Goal: Information Seeking & Learning: Learn about a topic

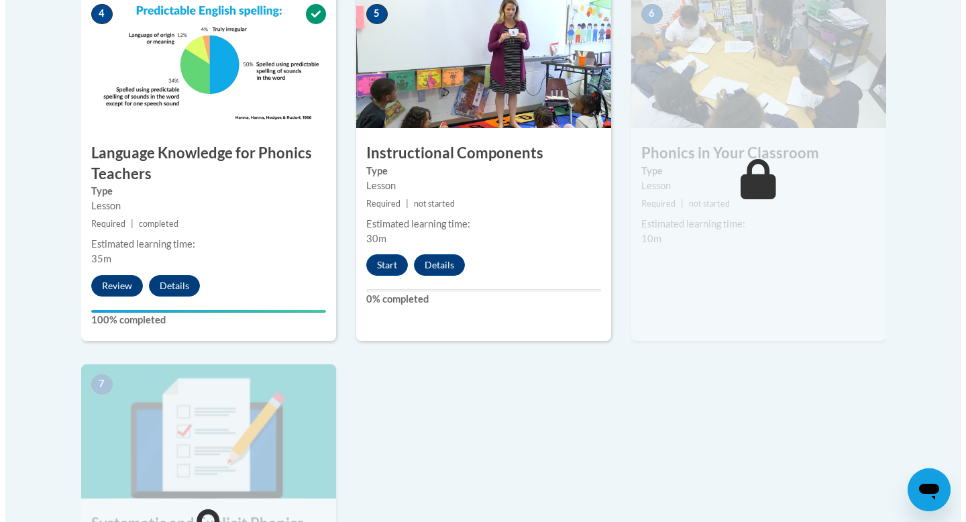
scroll to position [803, 0]
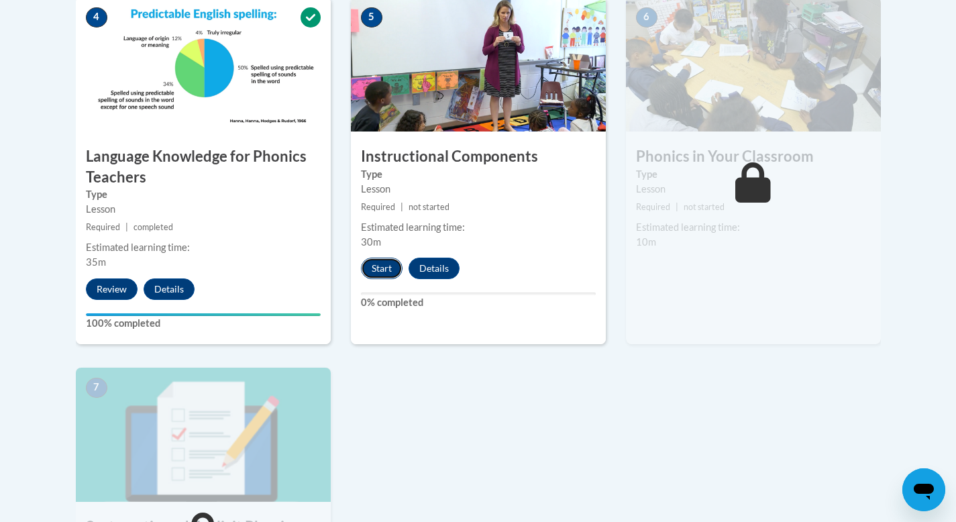
click at [382, 266] on button "Start" at bounding box center [382, 268] width 42 height 21
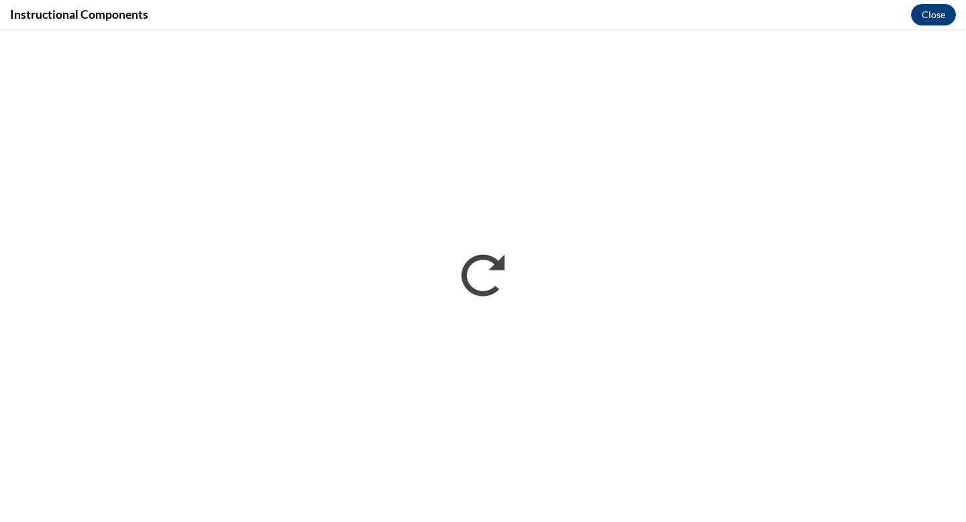
scroll to position [0, 0]
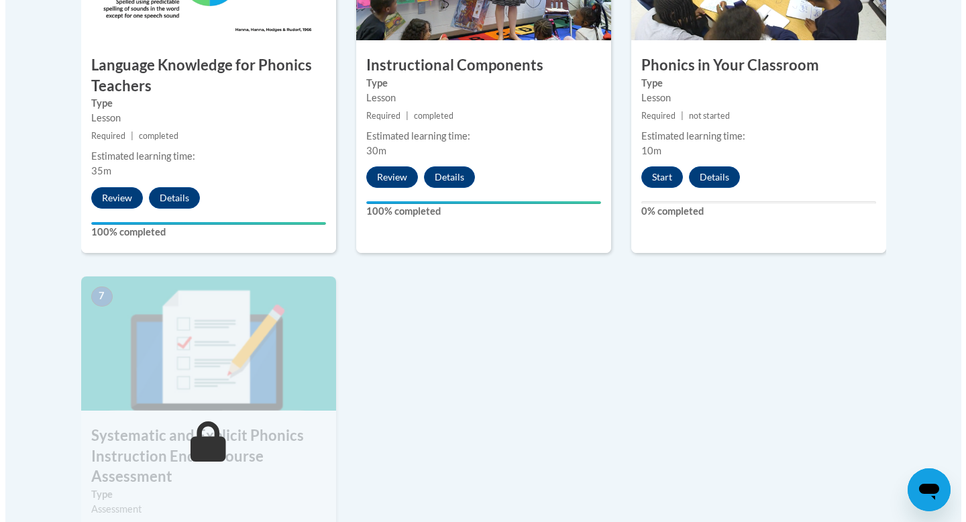
scroll to position [865, 0]
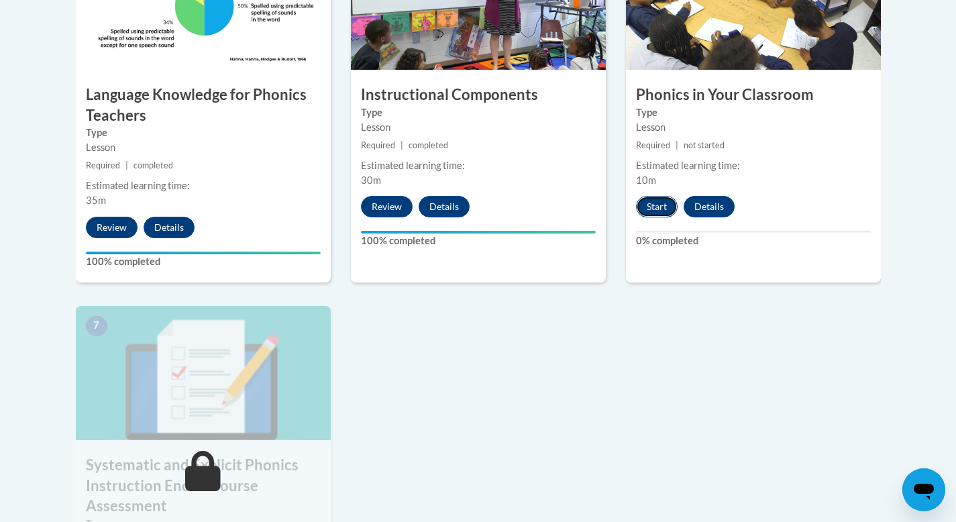
click at [656, 207] on button "Start" at bounding box center [657, 206] width 42 height 21
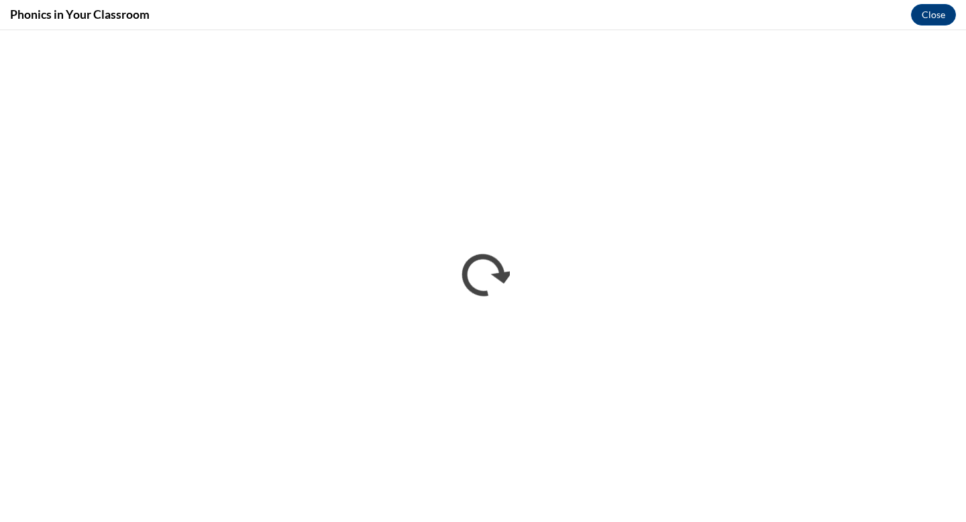
scroll to position [0, 0]
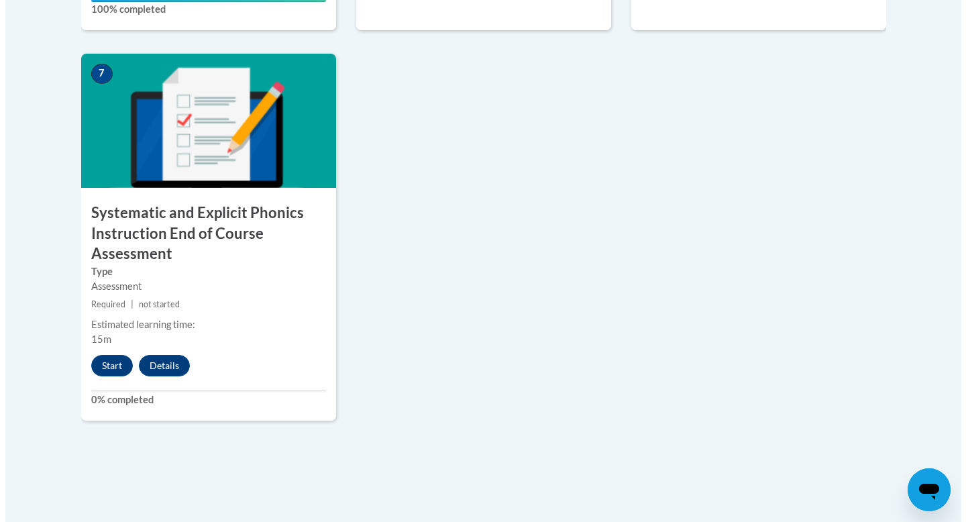
scroll to position [1134, 0]
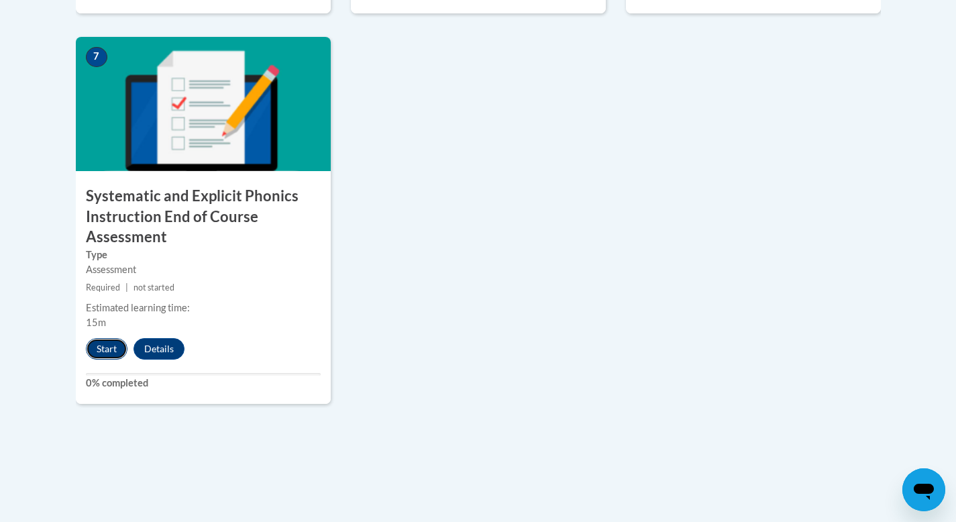
click at [109, 357] on button "Start" at bounding box center [107, 348] width 42 height 21
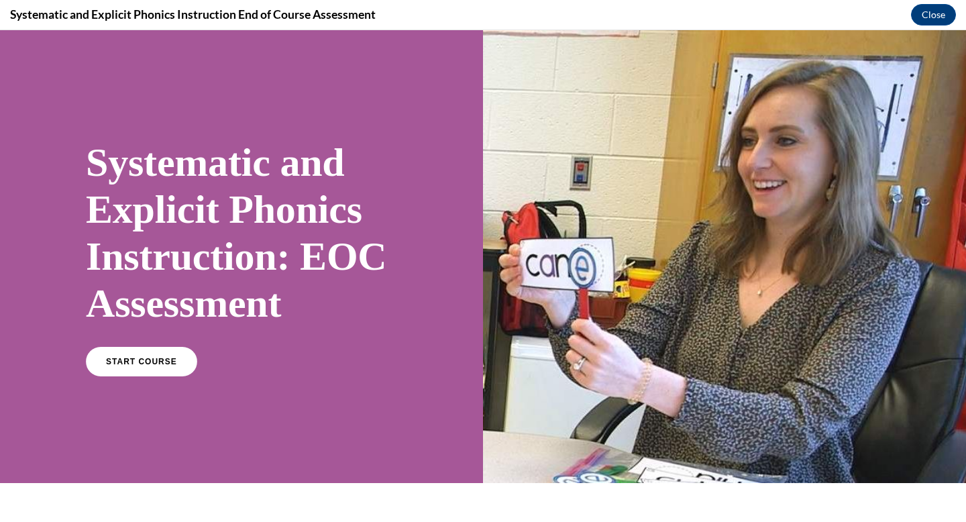
scroll to position [0, 0]
click at [178, 362] on link "START COURSE" at bounding box center [141, 361] width 117 height 31
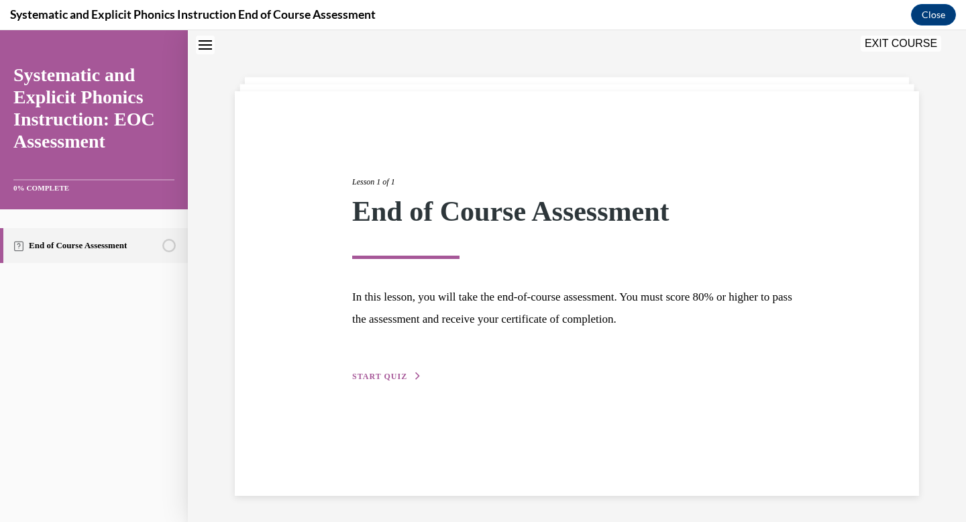
scroll to position [42, 0]
click at [386, 376] on span "START QUIZ" at bounding box center [379, 375] width 55 height 9
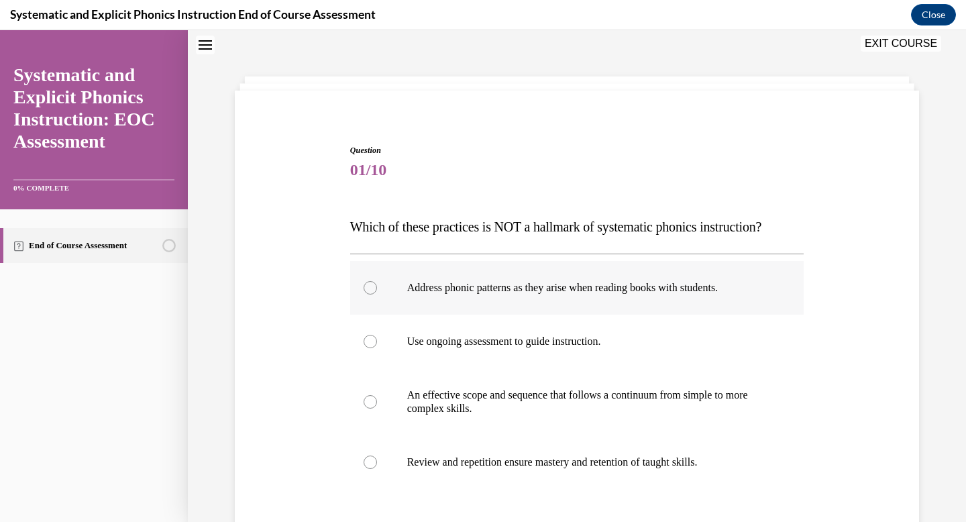
click at [464, 289] on p "Address phonic patterns as they arise when reading books with students." at bounding box center [589, 287] width 364 height 13
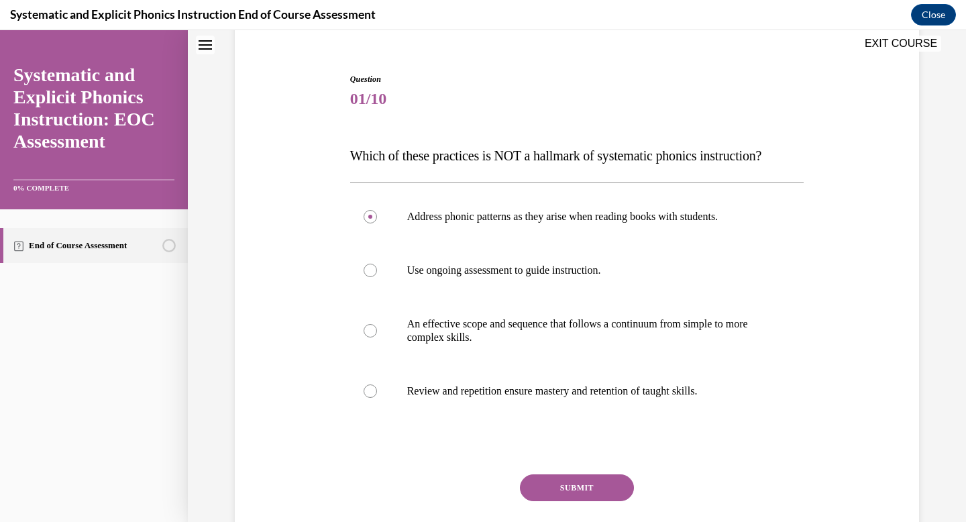
click at [550, 502] on div "SUBMIT" at bounding box center [577, 507] width 454 height 67
click at [560, 476] on button "SUBMIT" at bounding box center [577, 487] width 114 height 27
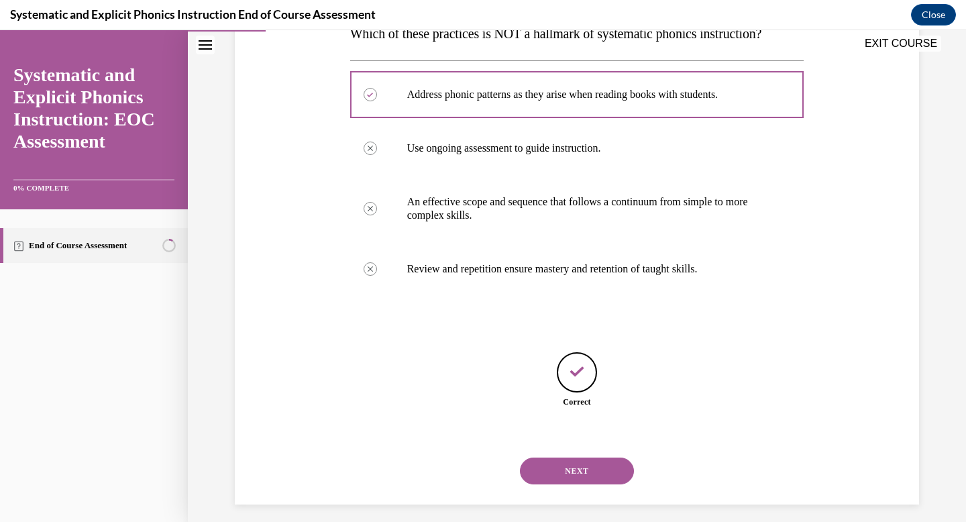
scroll to position [245, 0]
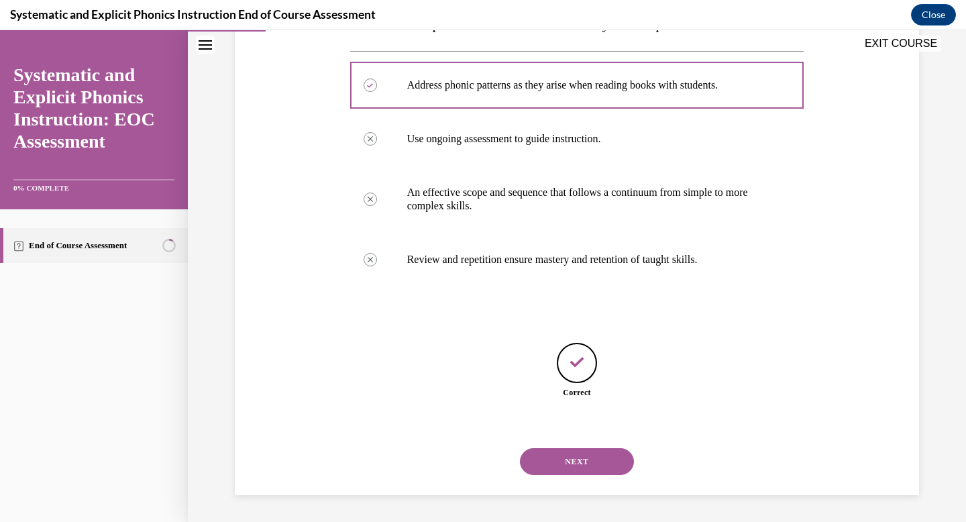
click at [590, 459] on button "NEXT" at bounding box center [577, 461] width 114 height 27
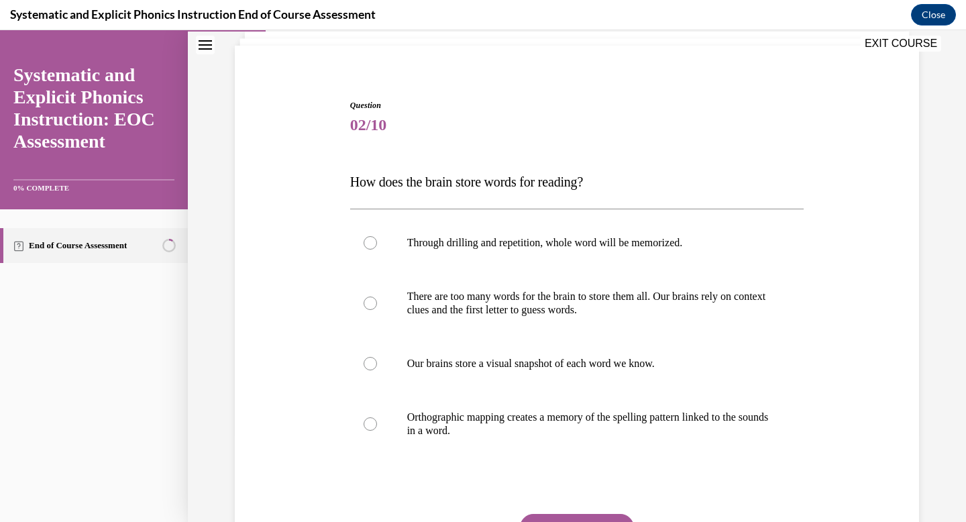
scroll to position [100, 0]
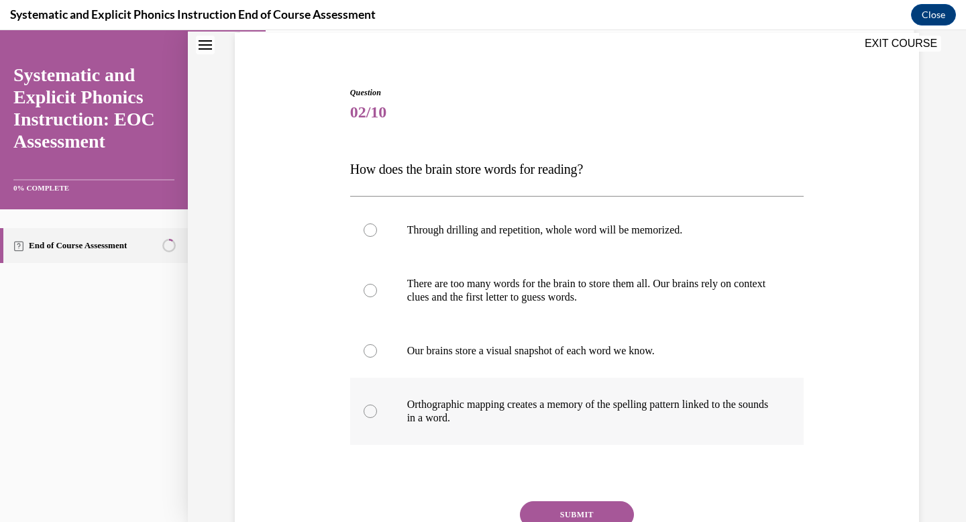
click at [686, 406] on p "Orthographic mapping creates a memory of the spelling pattern linked to the sou…" at bounding box center [589, 411] width 364 height 27
click at [596, 513] on button "SUBMIT" at bounding box center [577, 514] width 114 height 27
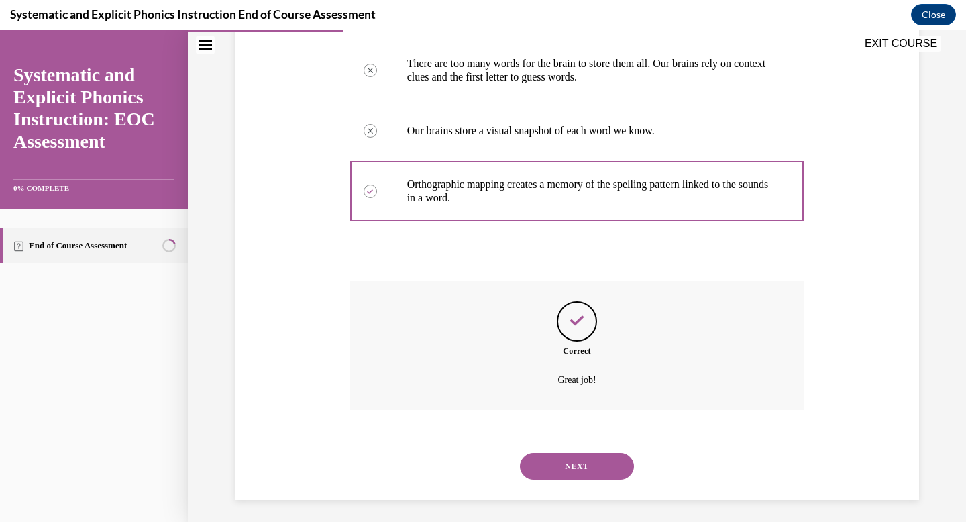
scroll to position [325, 0]
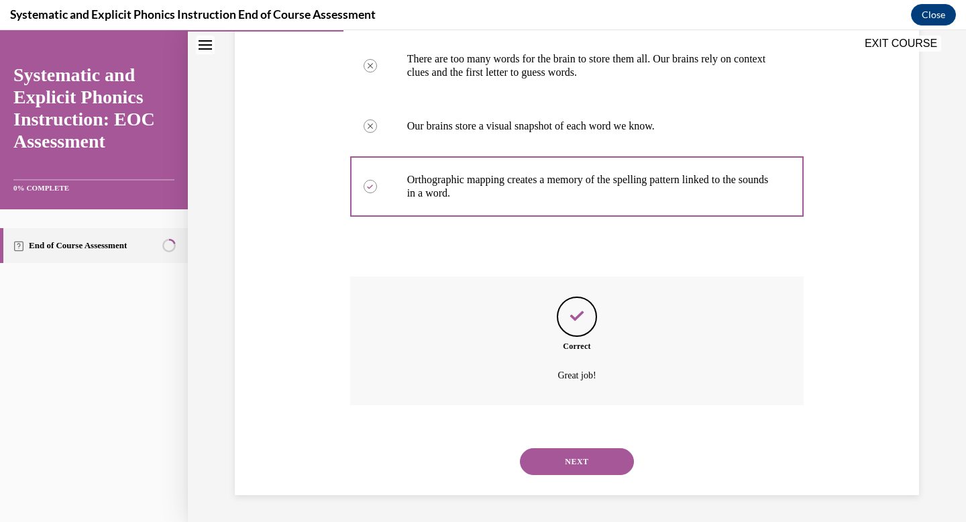
click at [577, 466] on button "NEXT" at bounding box center [577, 461] width 114 height 27
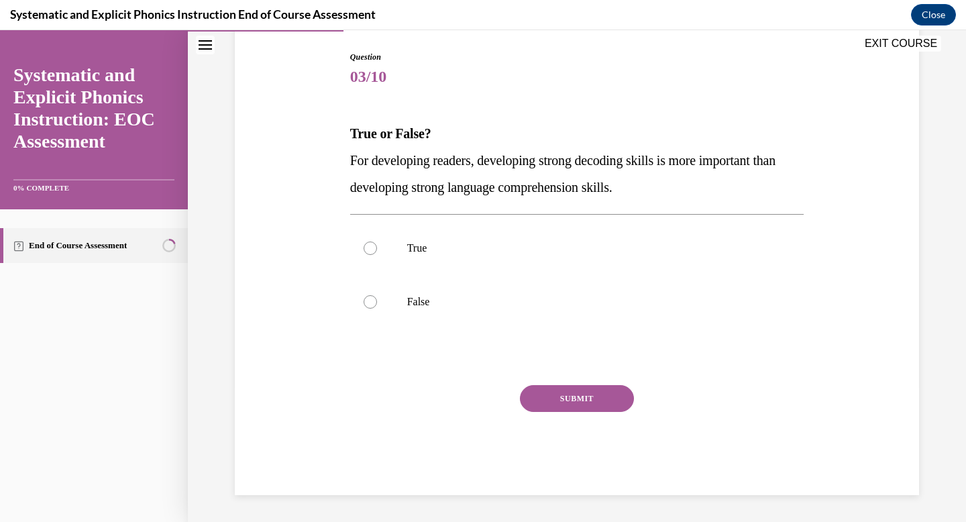
scroll to position [136, 0]
click at [658, 255] on div at bounding box center [577, 248] width 454 height 54
click at [600, 391] on button "SUBMIT" at bounding box center [577, 398] width 114 height 27
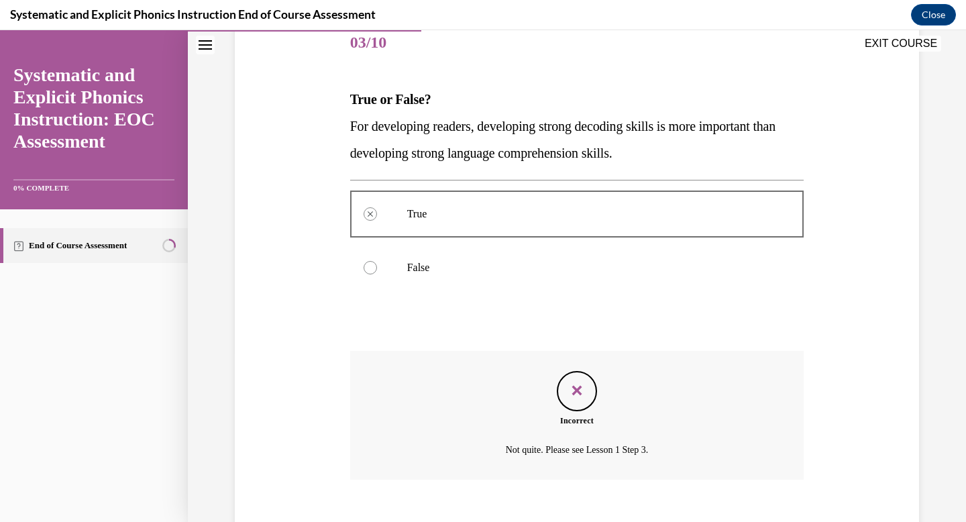
scroll to position [244, 0]
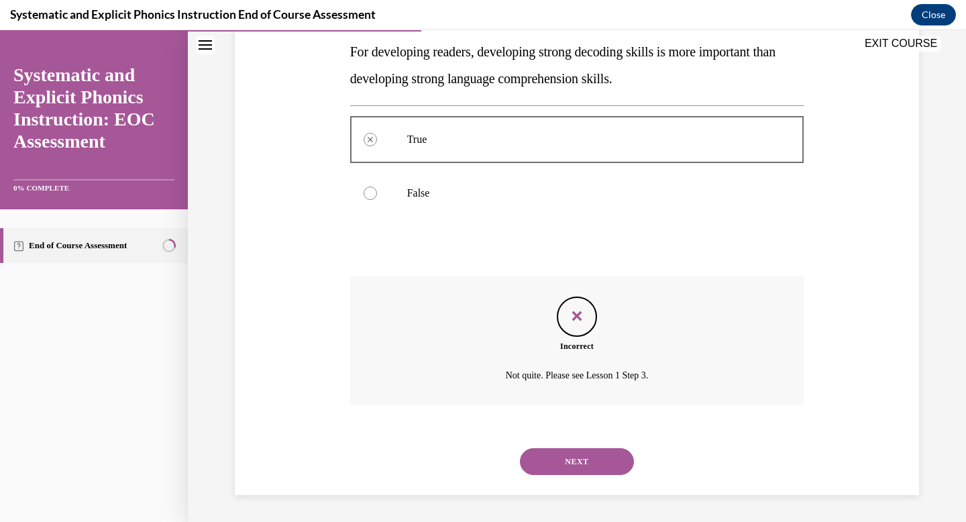
click at [574, 458] on button "NEXT" at bounding box center [577, 461] width 114 height 27
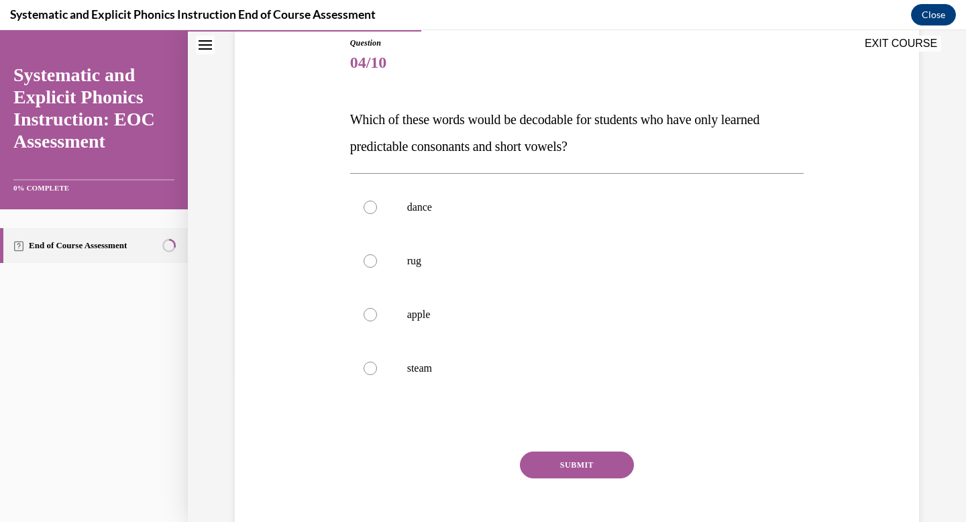
scroll to position [151, 0]
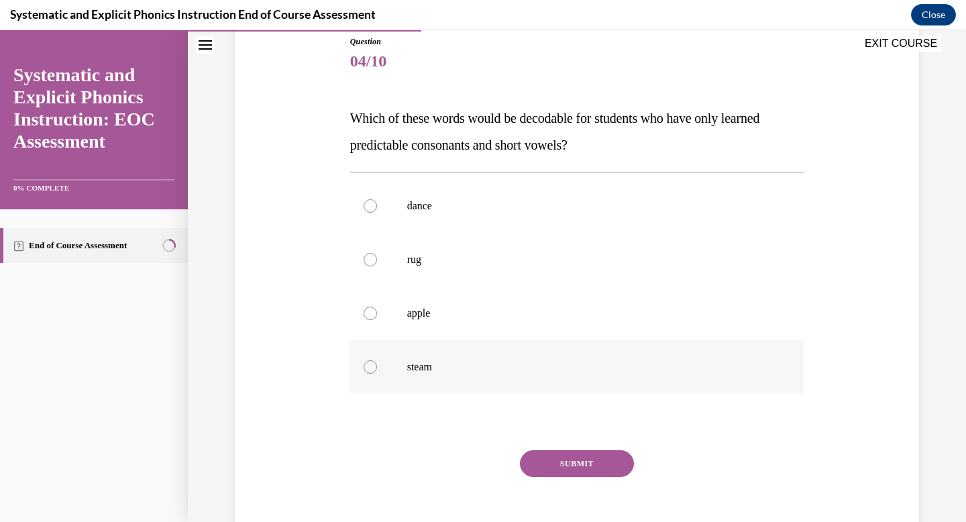
click at [599, 367] on p "steam" at bounding box center [589, 366] width 364 height 13
click at [564, 462] on button "SUBMIT" at bounding box center [577, 463] width 114 height 27
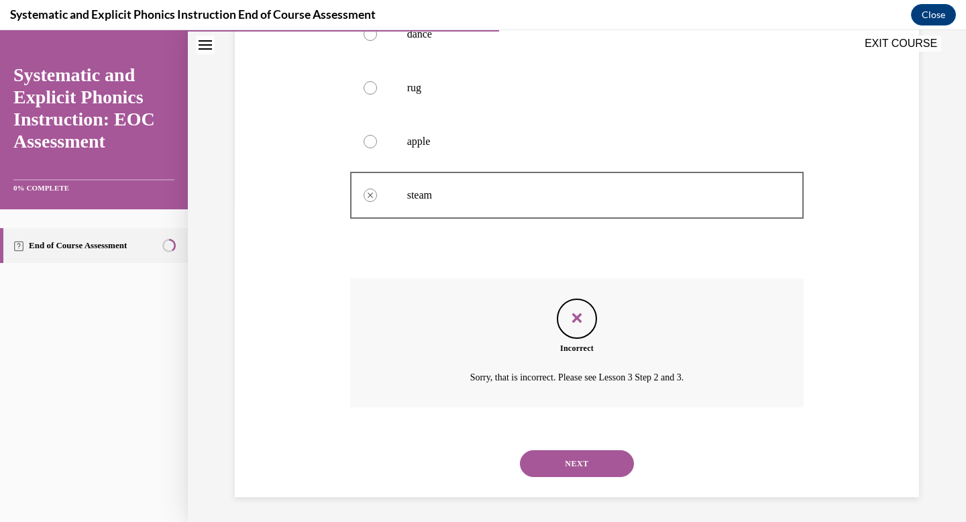
scroll to position [325, 0]
click at [565, 462] on button "NEXT" at bounding box center [577, 461] width 114 height 27
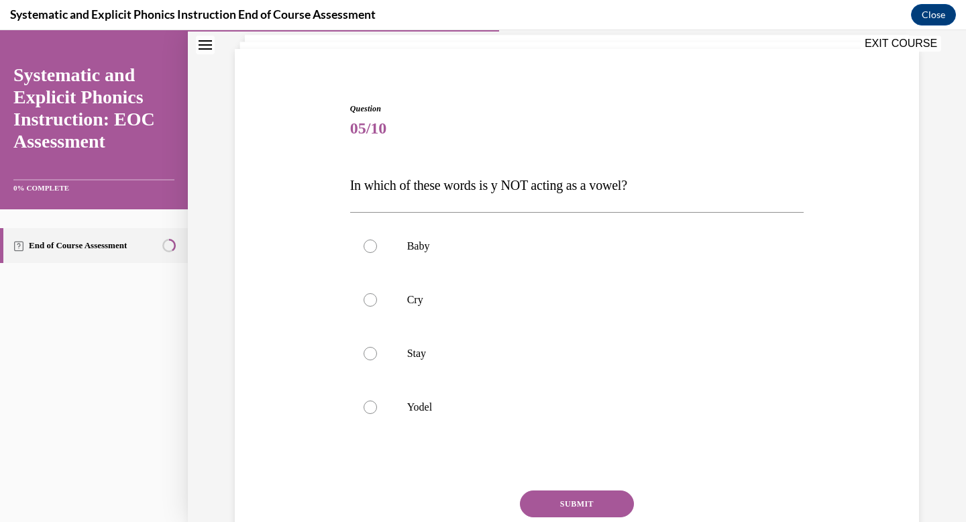
scroll to position [86, 0]
drag, startPoint x: 966, startPoint y: 225, endPoint x: 959, endPoint y: 288, distance: 62.8
click at [955, 288] on div "Home Question 04/10 Which of these words would be decodable for students who ha…" at bounding box center [577, 276] width 778 height 492
click at [699, 415] on div at bounding box center [577, 405] width 454 height 54
click at [595, 490] on button "SUBMIT" at bounding box center [577, 501] width 114 height 27
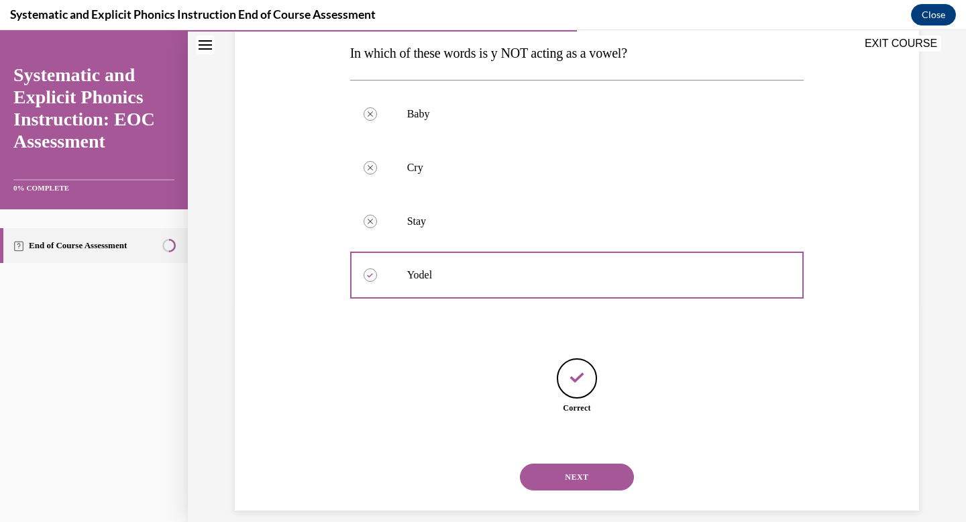
scroll to position [231, 0]
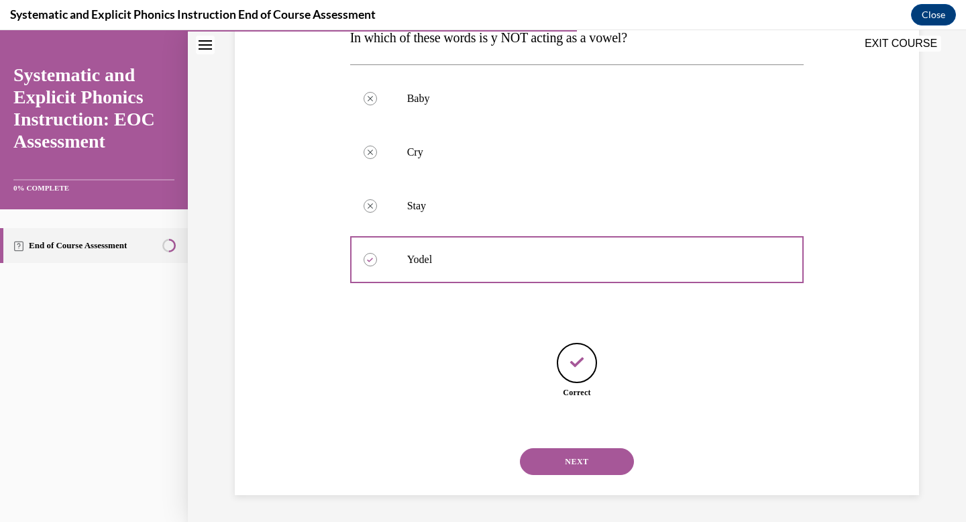
click at [558, 456] on button "NEXT" at bounding box center [577, 461] width 114 height 27
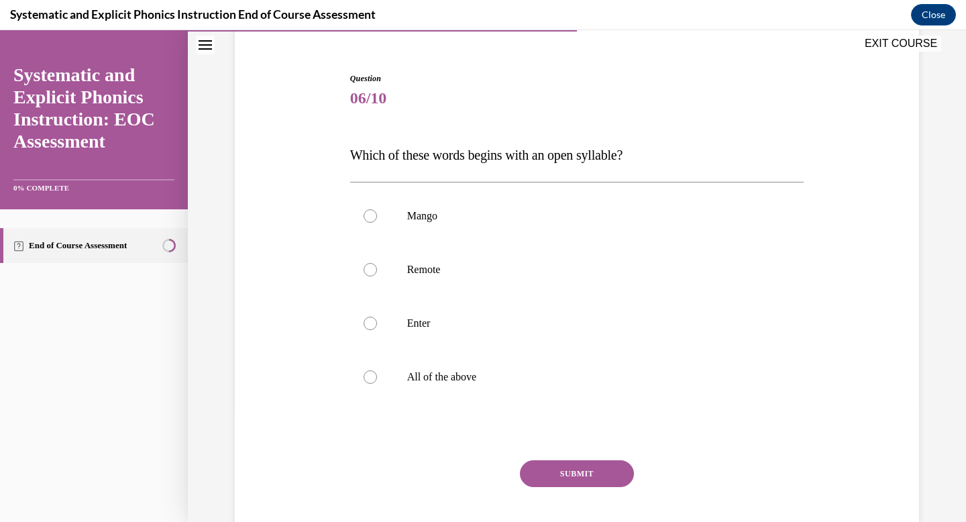
scroll to position [121, 0]
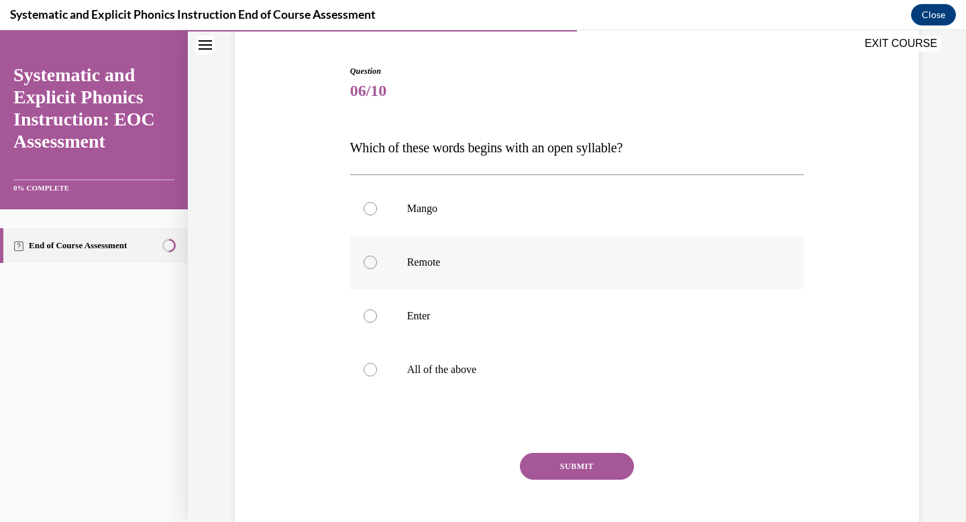
click at [749, 268] on p "Remote" at bounding box center [589, 262] width 364 height 13
click at [594, 476] on button "SUBMIT" at bounding box center [577, 466] width 114 height 27
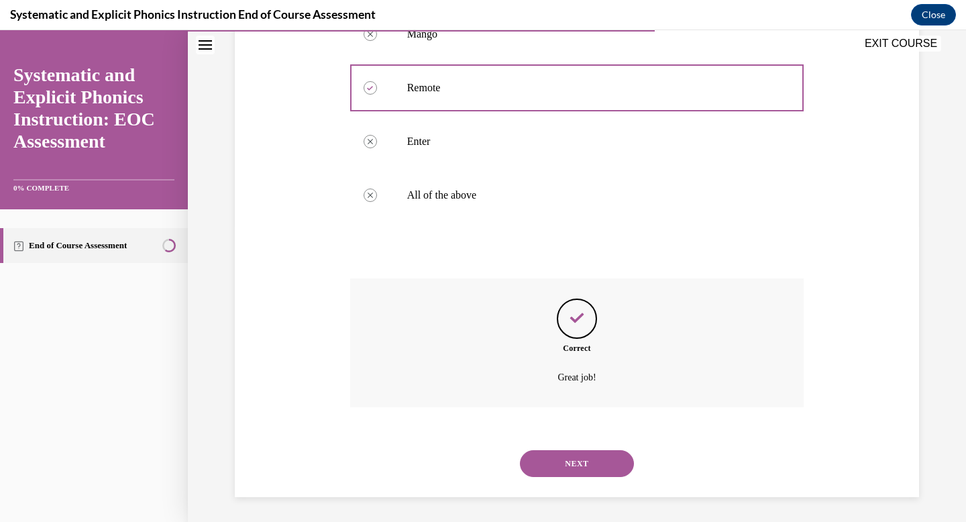
scroll to position [298, 0]
click at [551, 465] on button "NEXT" at bounding box center [577, 461] width 114 height 27
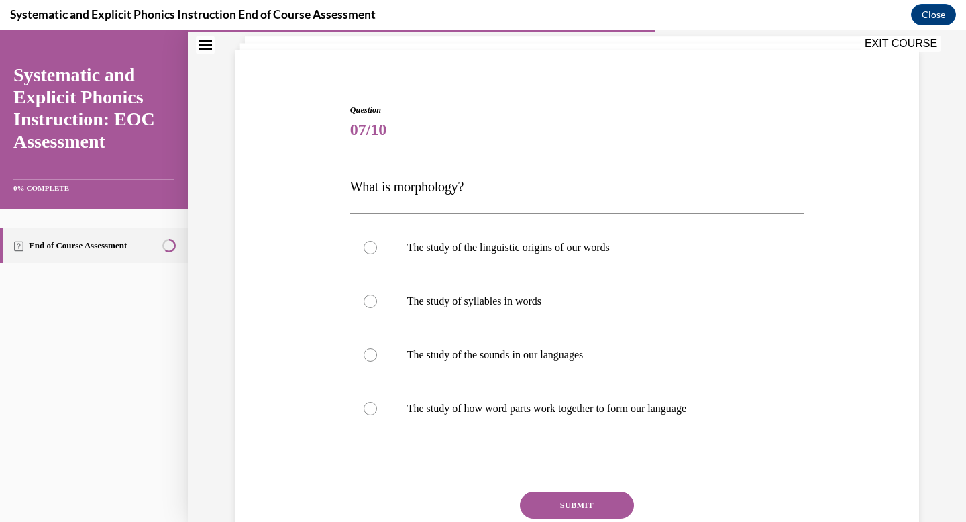
scroll to position [106, 0]
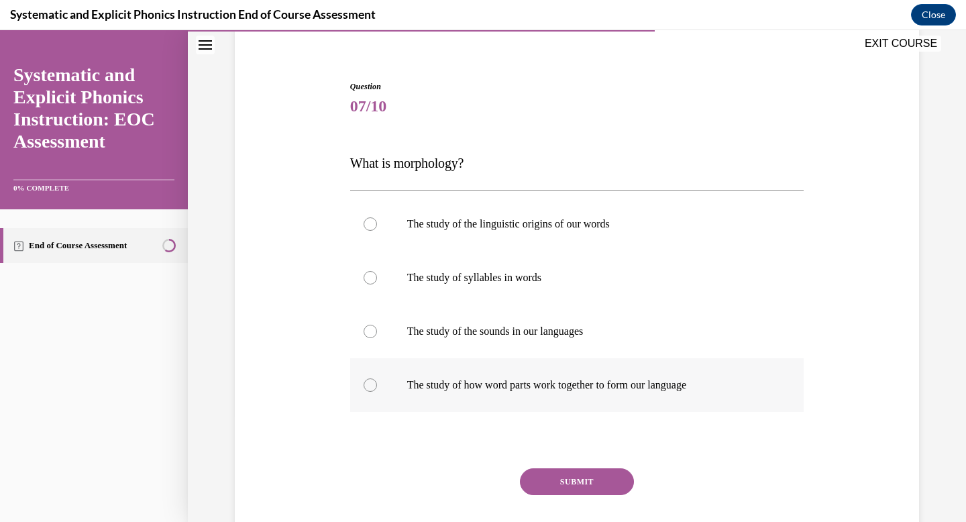
click at [645, 369] on div at bounding box center [577, 385] width 454 height 54
click at [572, 466] on div "Question 07/10 What is morphology? The study of the linguistic origins of our w…" at bounding box center [577, 330] width 454 height 498
click at [572, 473] on button "SUBMIT" at bounding box center [577, 481] width 114 height 27
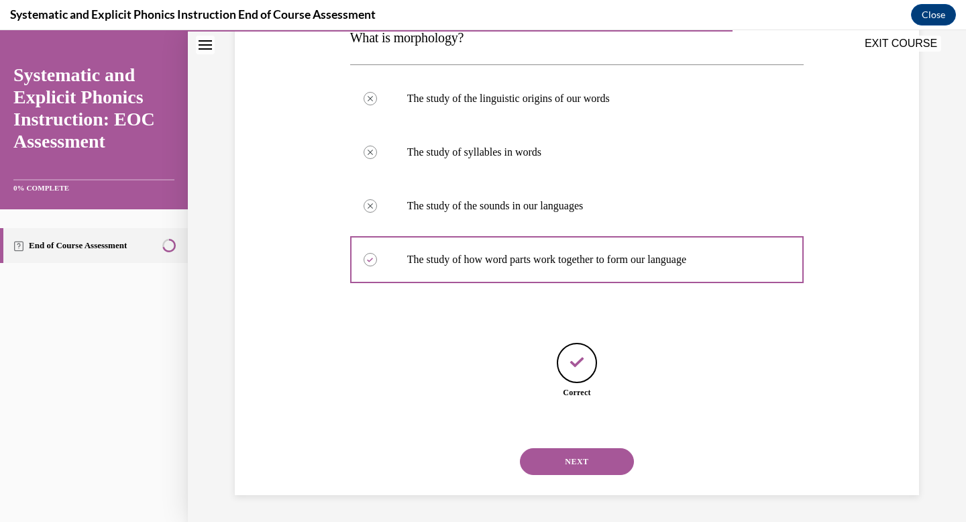
click at [582, 466] on button "NEXT" at bounding box center [577, 461] width 114 height 27
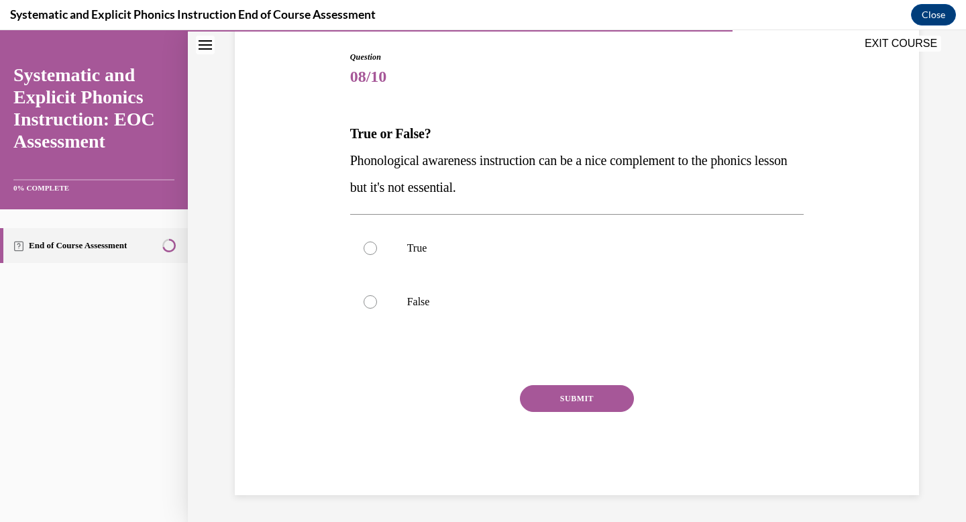
scroll to position [136, 0]
click at [721, 290] on div at bounding box center [577, 302] width 454 height 54
click at [593, 404] on button "SUBMIT" at bounding box center [577, 398] width 114 height 27
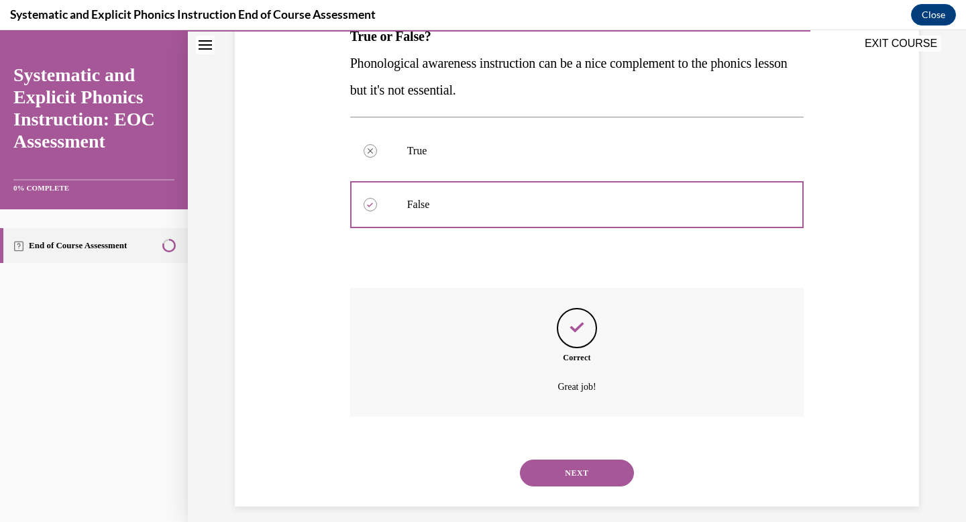
scroll to position [244, 0]
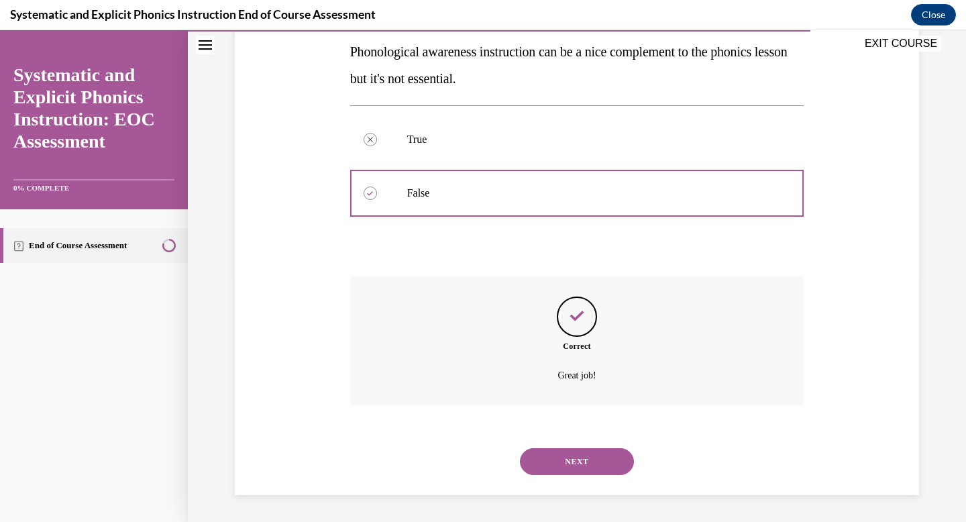
click at [541, 459] on button "NEXT" at bounding box center [577, 461] width 114 height 27
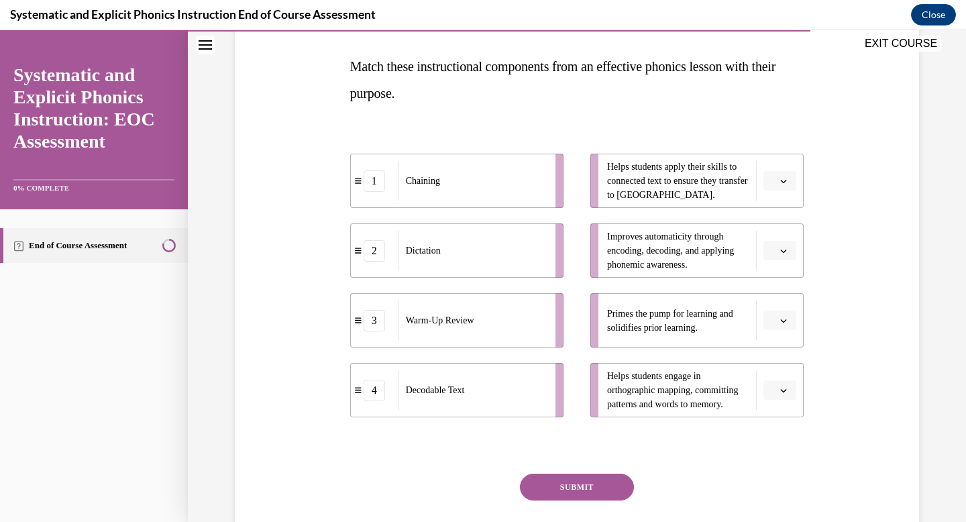
scroll to position [203, 0]
click at [781, 180] on icon "button" at bounding box center [783, 180] width 7 height 7
click at [763, 326] on div "4" at bounding box center [774, 317] width 34 height 27
click at [776, 244] on button "button" at bounding box center [780, 250] width 33 height 20
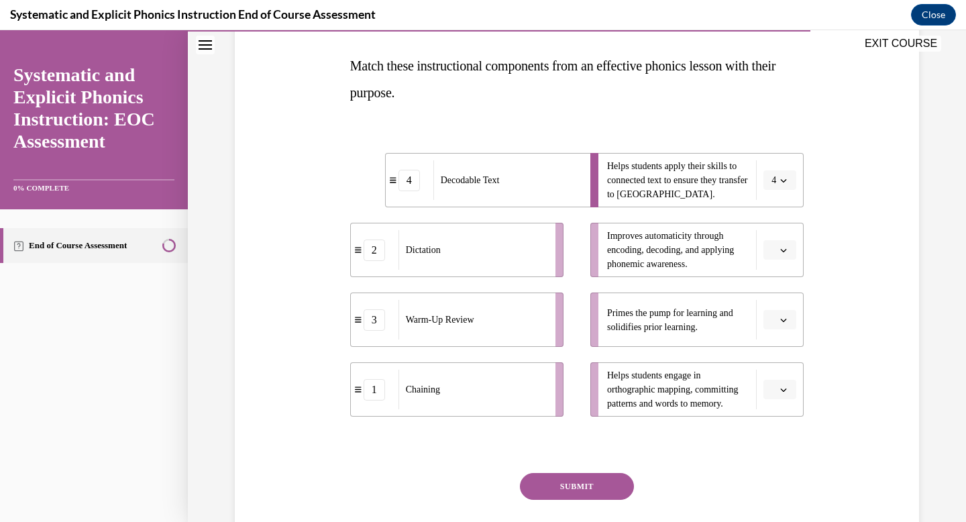
click at [779, 395] on button "button" at bounding box center [780, 390] width 33 height 20
click at [774, 335] on div "3" at bounding box center [774, 332] width 34 height 27
click at [780, 319] on icon "button" at bounding box center [783, 320] width 7 height 7
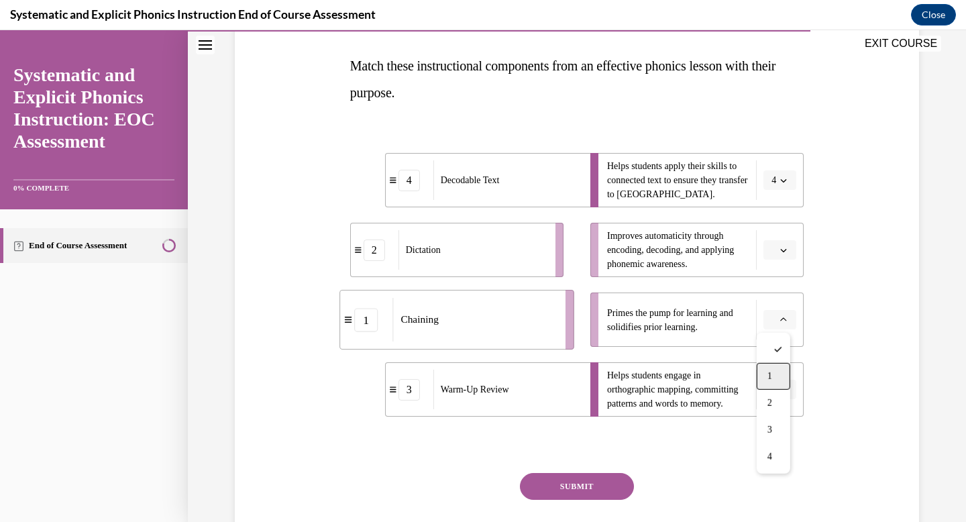
click at [772, 378] on span "1" at bounding box center [770, 376] width 5 height 11
click at [772, 248] on button "button" at bounding box center [780, 250] width 33 height 20
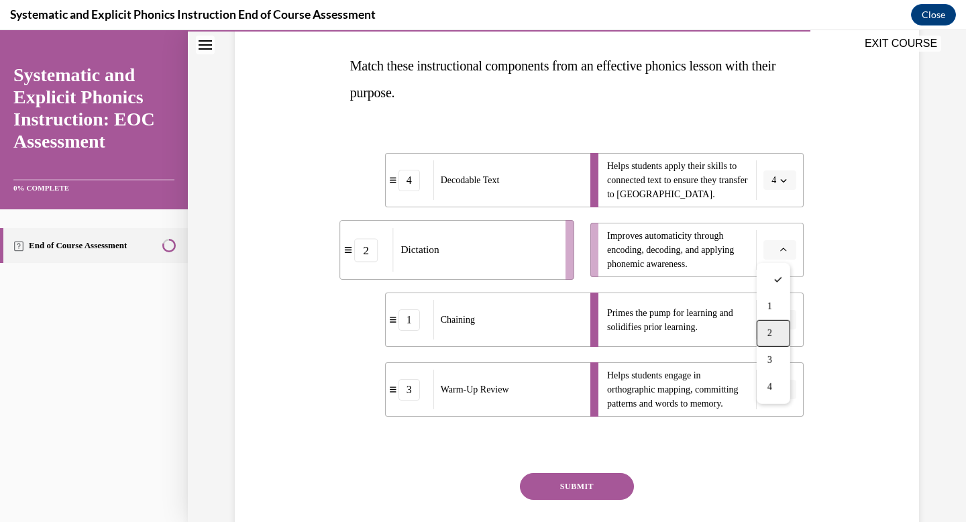
click at [766, 325] on div "2" at bounding box center [774, 333] width 34 height 27
click at [564, 483] on button "SUBMIT" at bounding box center [577, 486] width 114 height 27
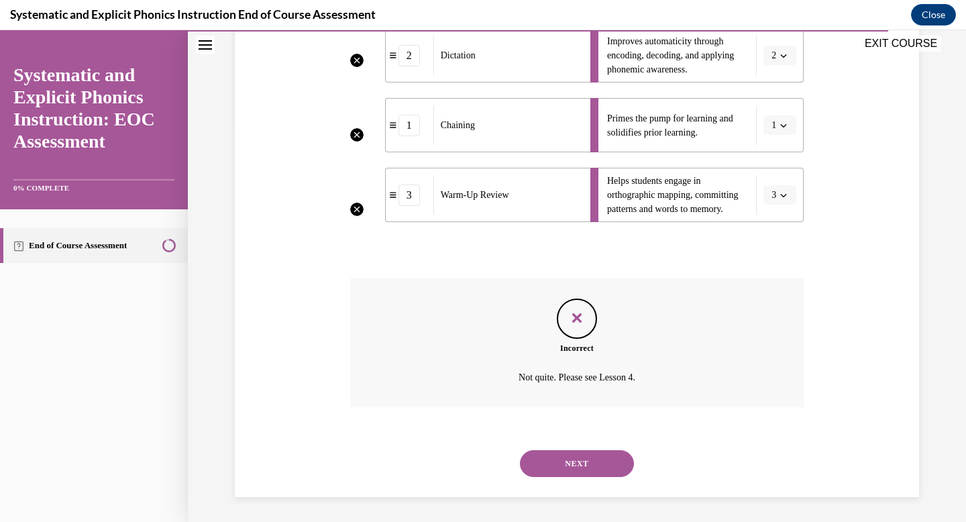
scroll to position [400, 0]
click at [592, 462] on button "NEXT" at bounding box center [577, 461] width 114 height 27
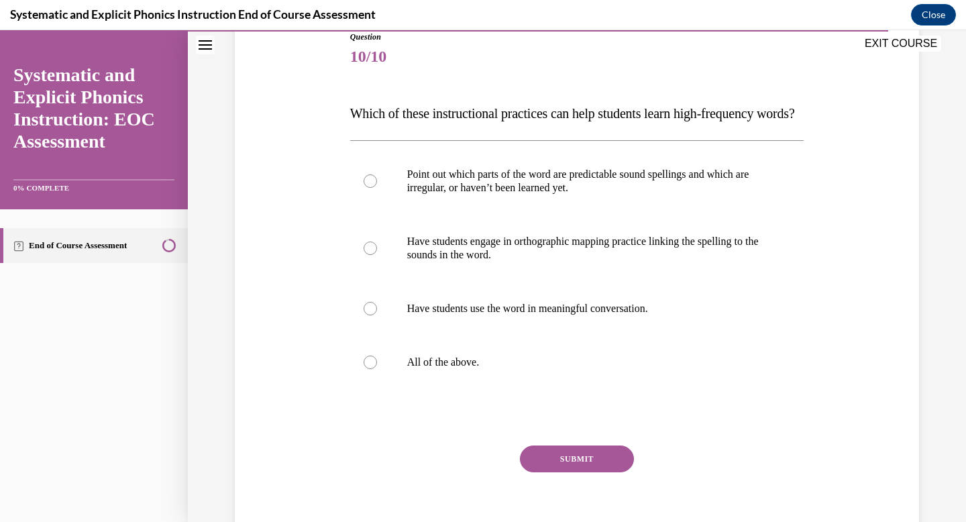
scroll to position [158, 0]
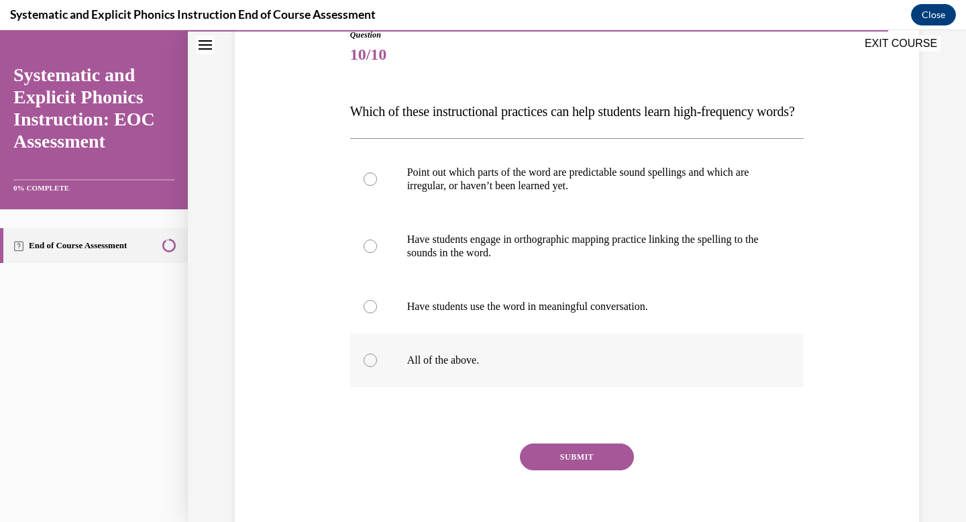
click at [539, 367] on p "All of the above." at bounding box center [589, 360] width 364 height 13
click at [549, 470] on button "SUBMIT" at bounding box center [577, 457] width 114 height 27
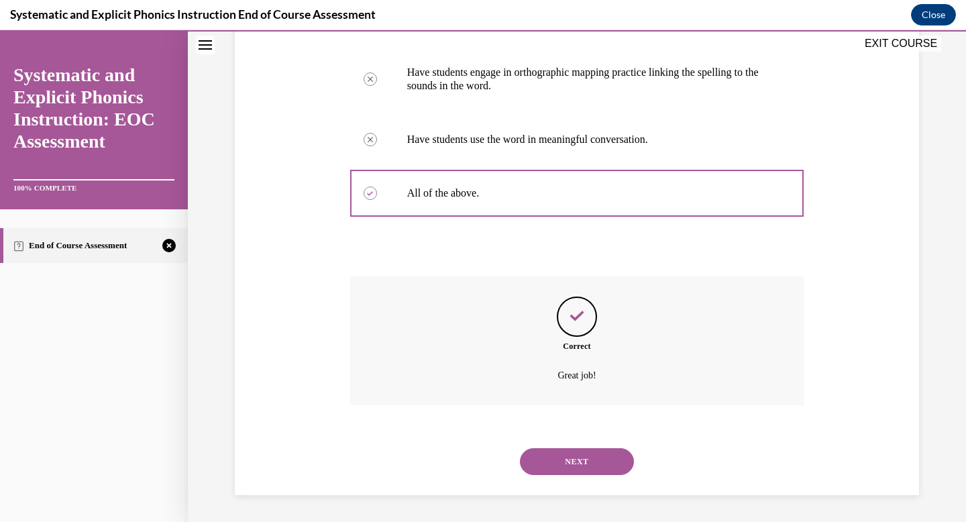
scroll to position [352, 0]
click at [598, 466] on button "NEXT" at bounding box center [577, 461] width 114 height 27
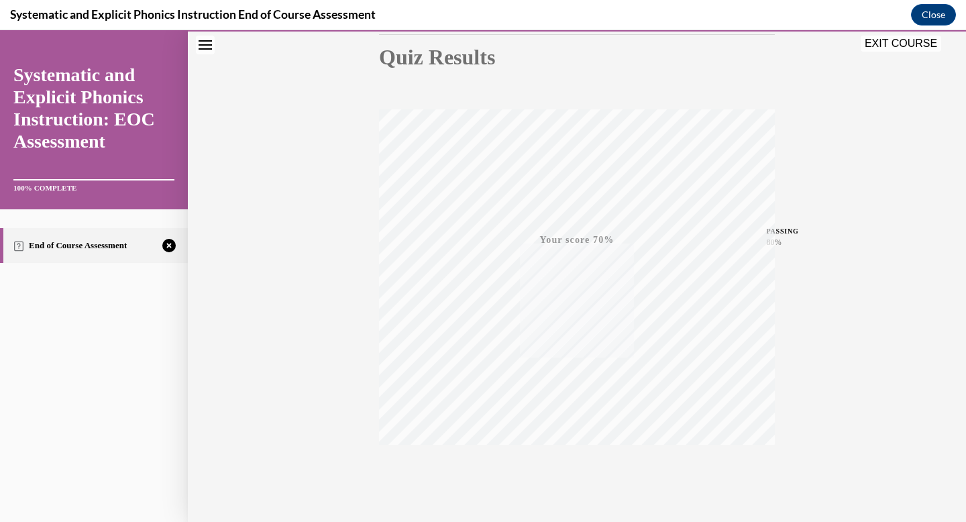
scroll to position [196, 0]
click at [576, 428] on div "TAKE AGAIN" at bounding box center [578, 432] width 48 height 32
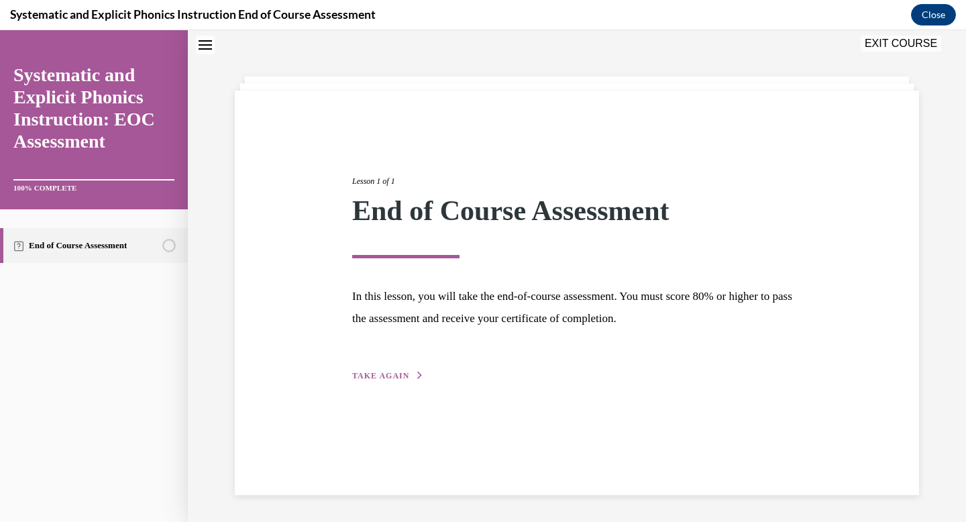
scroll to position [42, 0]
click at [390, 393] on div "Lesson 1 of 1 End of Course Assessment In this lesson, you will take the end-of…" at bounding box center [577, 293] width 684 height 405
click at [393, 378] on span "TAKE AGAIN" at bounding box center [380, 375] width 57 height 9
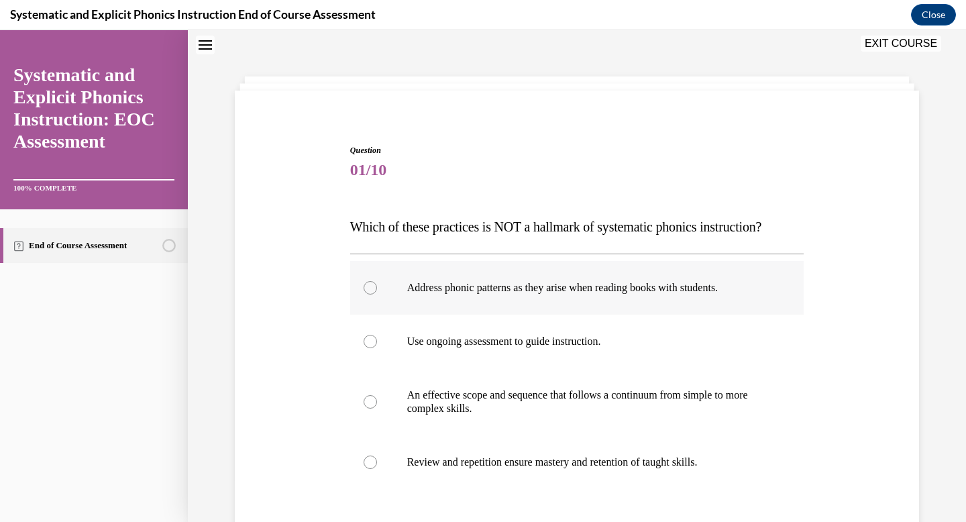
click at [601, 276] on div at bounding box center [577, 288] width 454 height 54
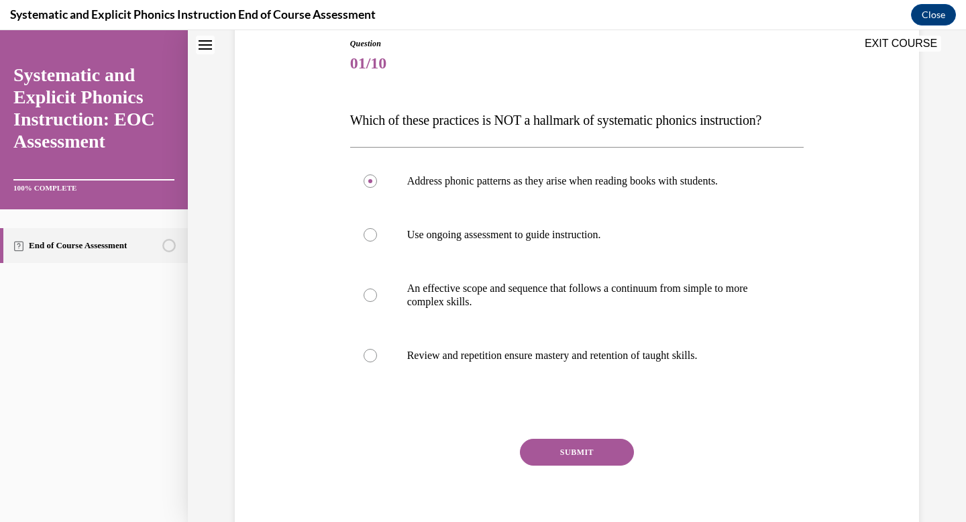
scroll to position [203, 0]
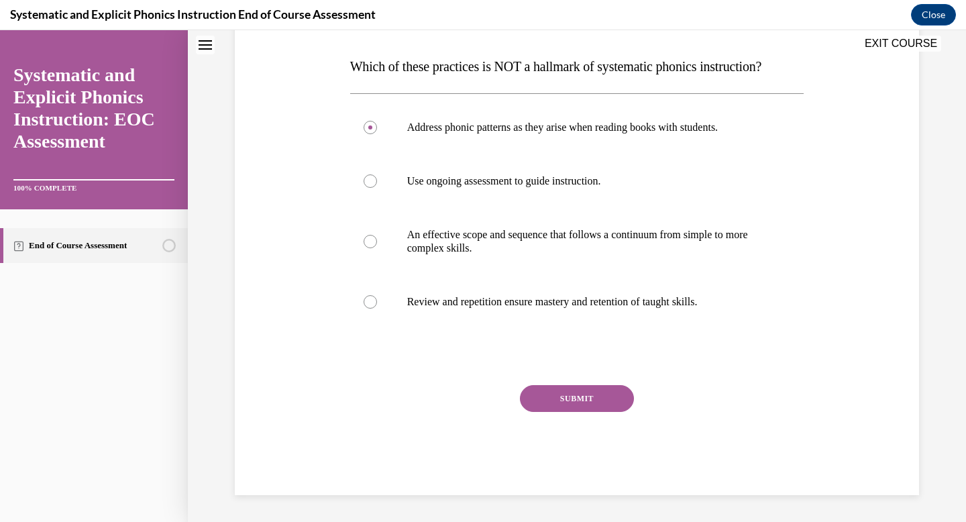
click at [609, 403] on button "SUBMIT" at bounding box center [577, 398] width 114 height 27
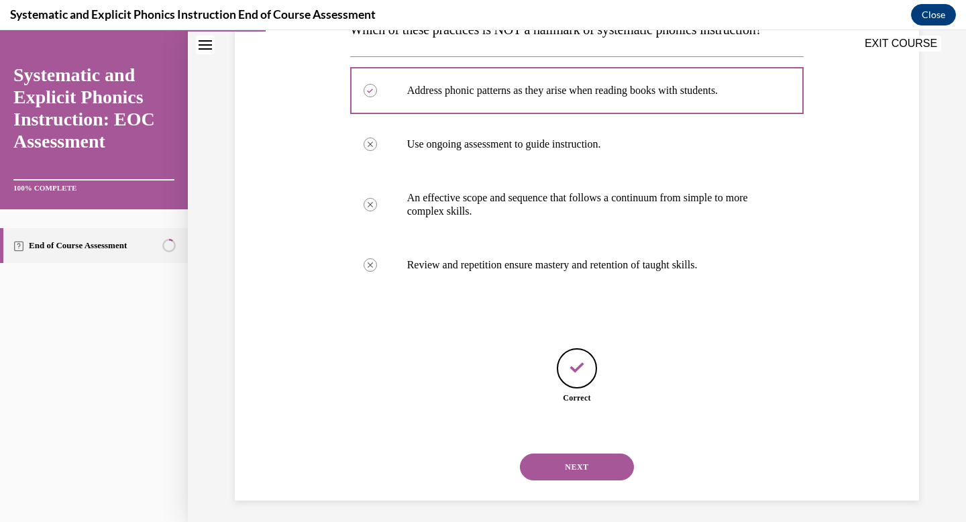
scroll to position [245, 0]
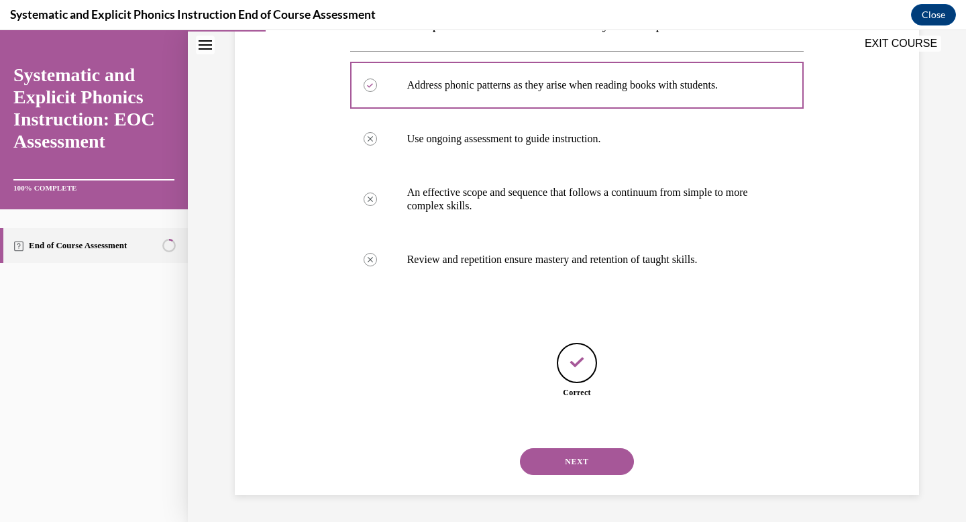
click at [584, 460] on button "NEXT" at bounding box center [577, 461] width 114 height 27
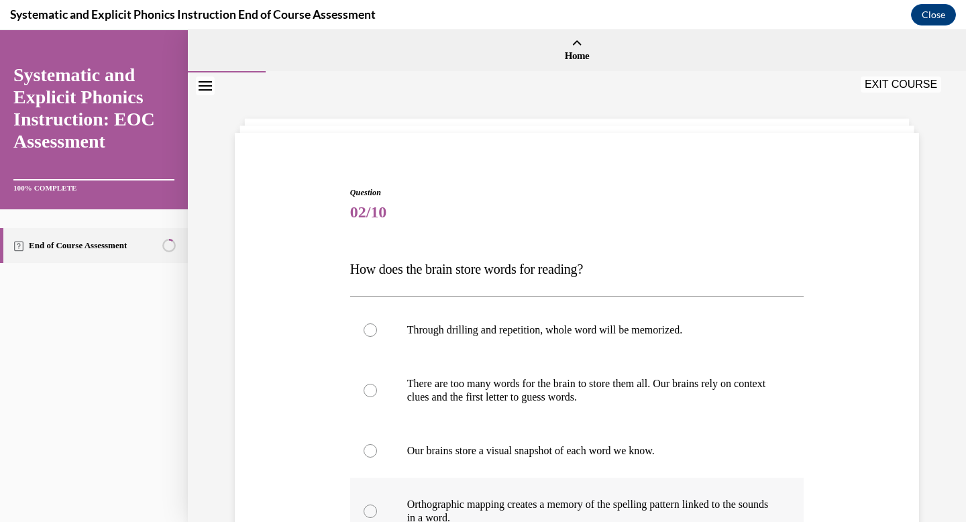
click at [625, 493] on div at bounding box center [577, 511] width 454 height 67
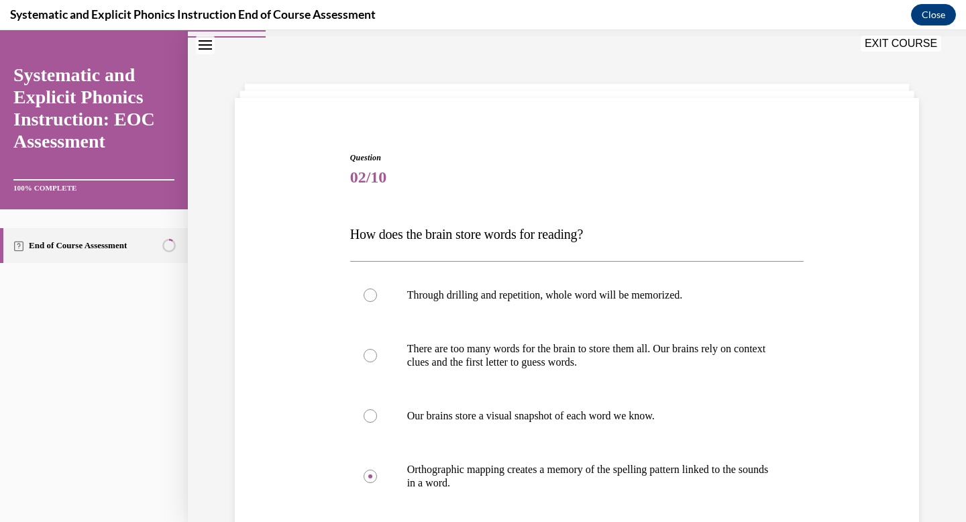
scroll to position [185, 0]
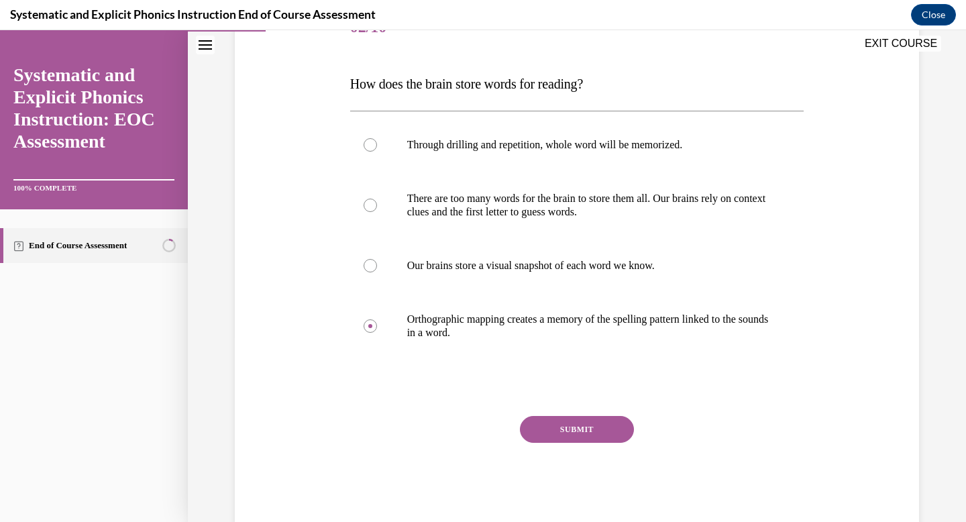
click at [593, 426] on button "SUBMIT" at bounding box center [577, 429] width 114 height 27
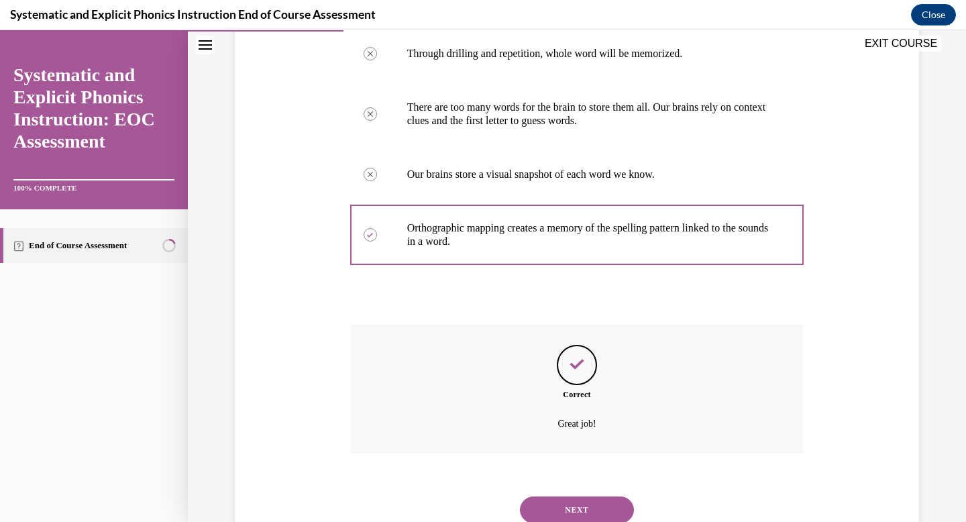
scroll to position [325, 0]
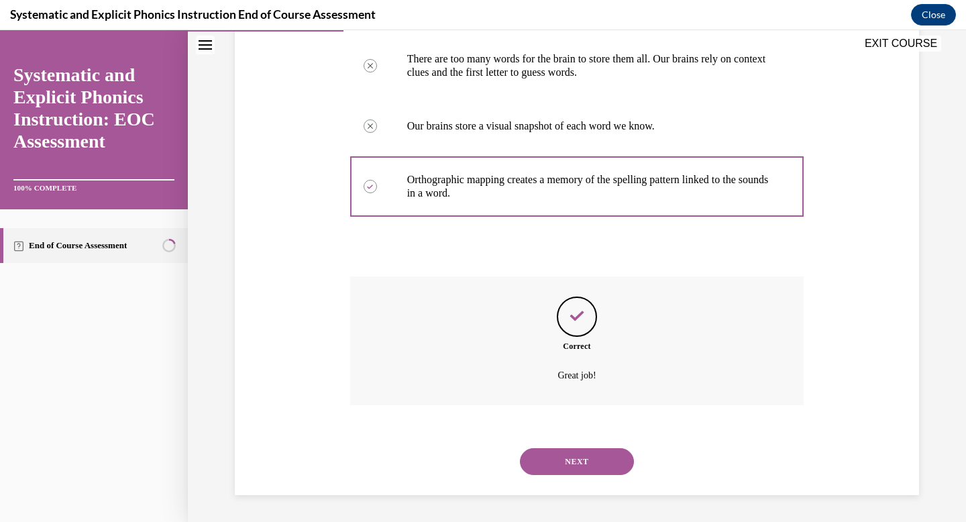
click at [590, 468] on button "NEXT" at bounding box center [577, 461] width 114 height 27
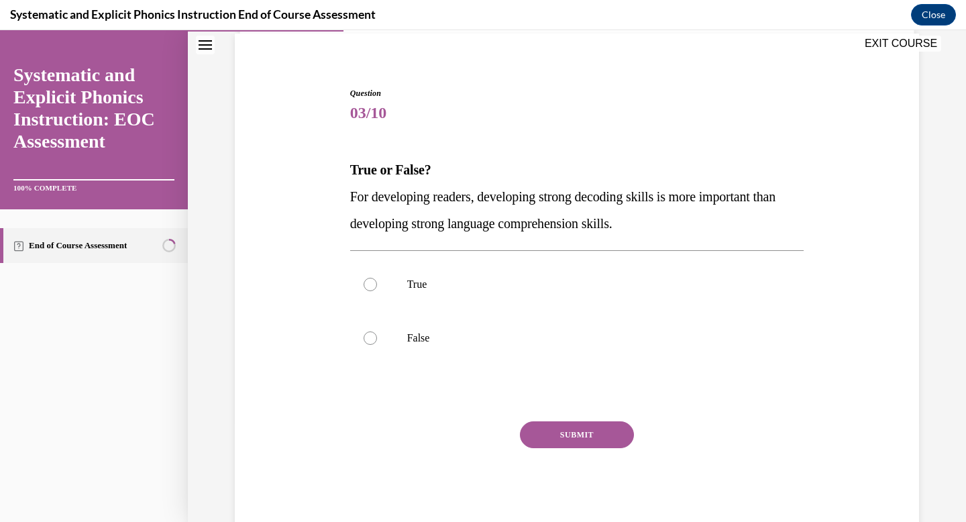
scroll to position [100, 0]
click at [635, 299] on div at bounding box center [577, 284] width 454 height 54
click at [561, 419] on div "Question 03/10 True or False? For developing readers, developing strong decodin…" at bounding box center [577, 309] width 454 height 444
click at [558, 433] on button "SUBMIT" at bounding box center [577, 434] width 114 height 27
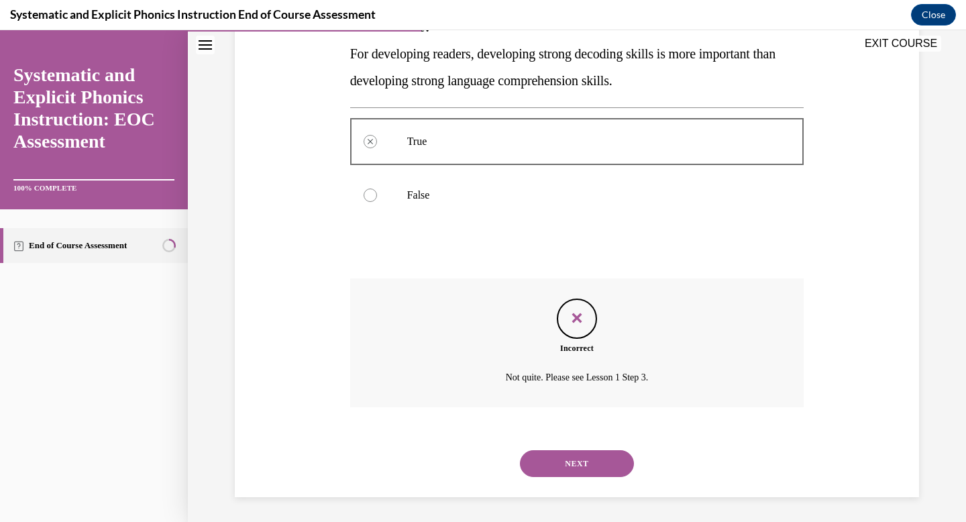
scroll to position [244, 0]
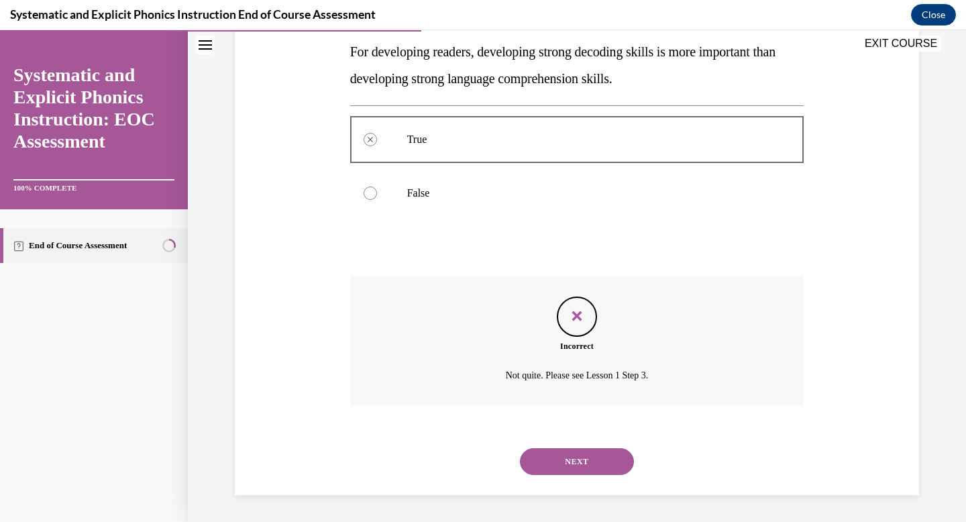
click at [584, 464] on button "NEXT" at bounding box center [577, 461] width 114 height 27
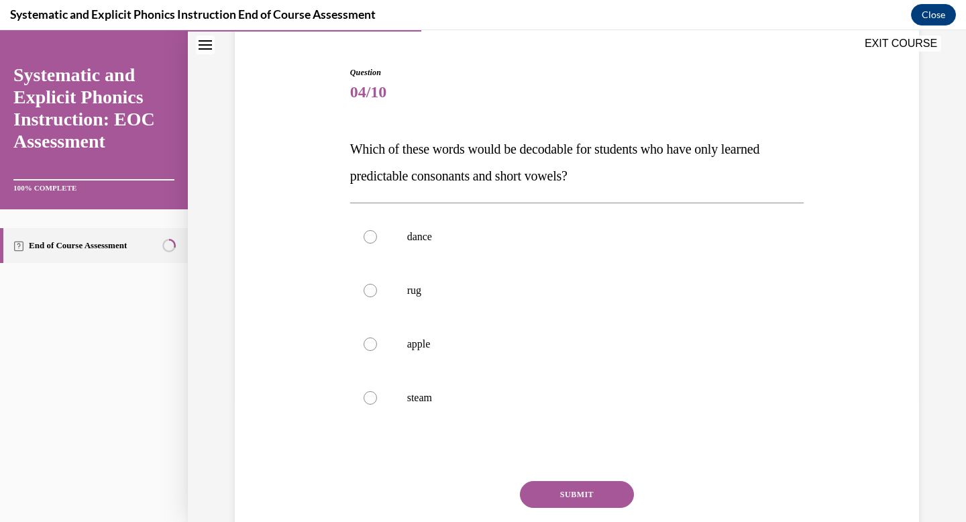
scroll to position [134, 0]
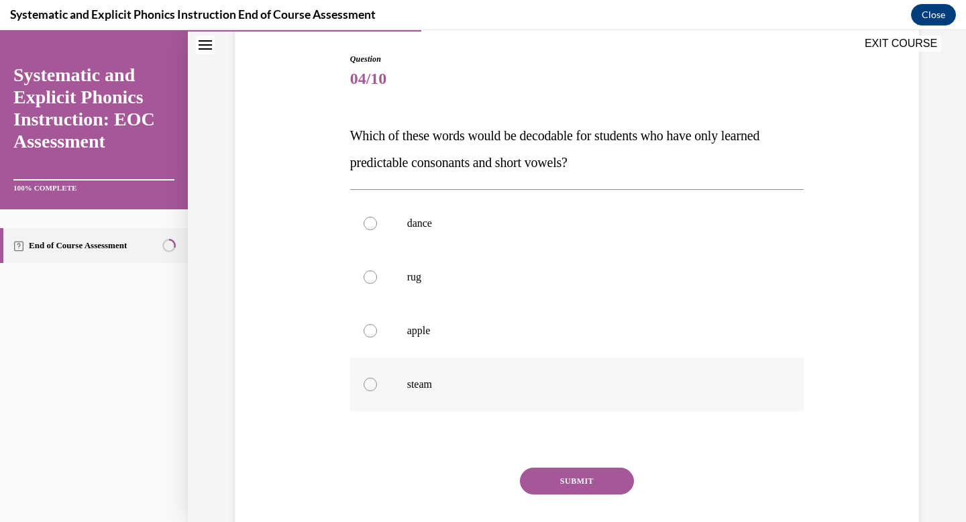
click at [675, 396] on div at bounding box center [577, 385] width 454 height 54
click at [589, 476] on button "SUBMIT" at bounding box center [577, 481] width 114 height 27
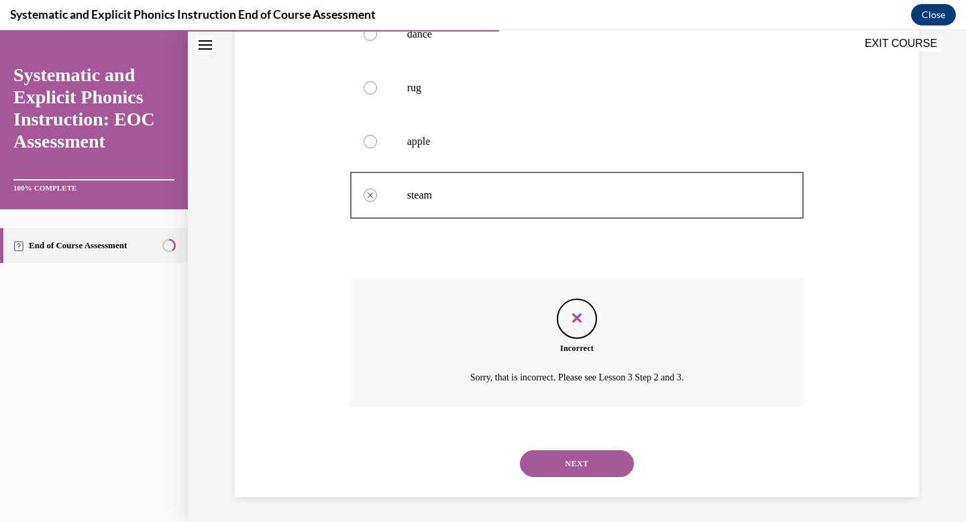
scroll to position [325, 0]
drag, startPoint x: 955, startPoint y: 307, endPoint x: 966, endPoint y: 223, distance: 85.2
click at [955, 222] on div "Home Question 03/10 True or False? For developing readers, developing strong de…" at bounding box center [577, 276] width 778 height 492
click at [551, 456] on button "NEXT" at bounding box center [577, 461] width 114 height 27
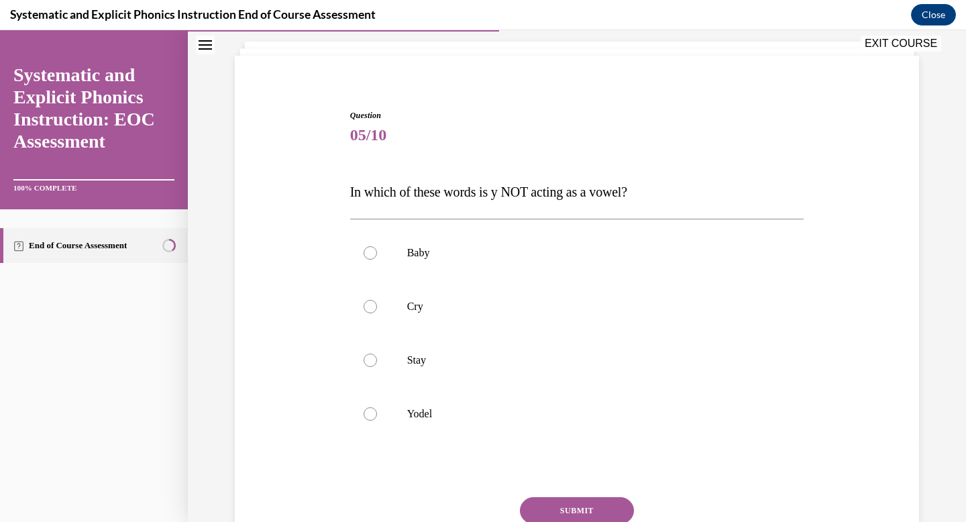
scroll to position [79, 0]
click at [586, 409] on p "Yodel" at bounding box center [589, 411] width 364 height 13
click at [554, 506] on button "SUBMIT" at bounding box center [577, 508] width 114 height 27
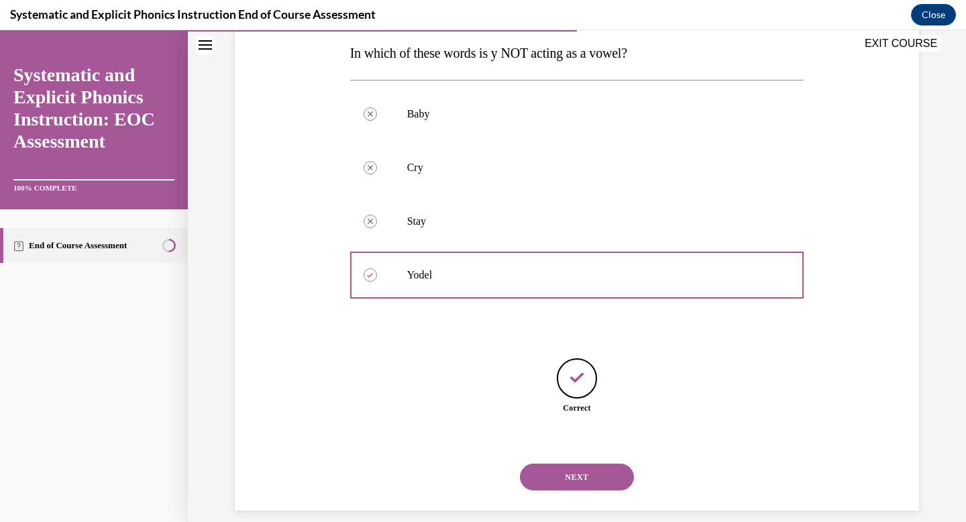
scroll to position [231, 0]
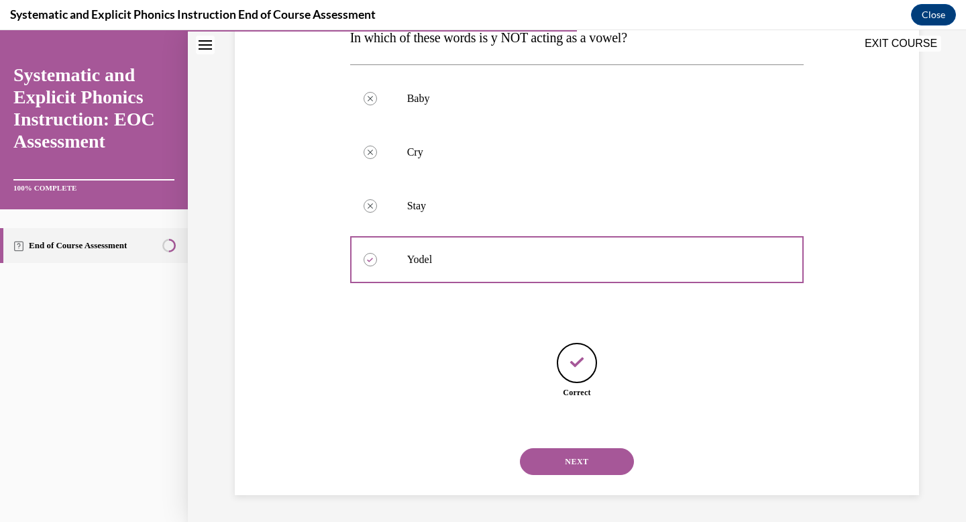
click at [587, 459] on button "NEXT" at bounding box center [577, 461] width 114 height 27
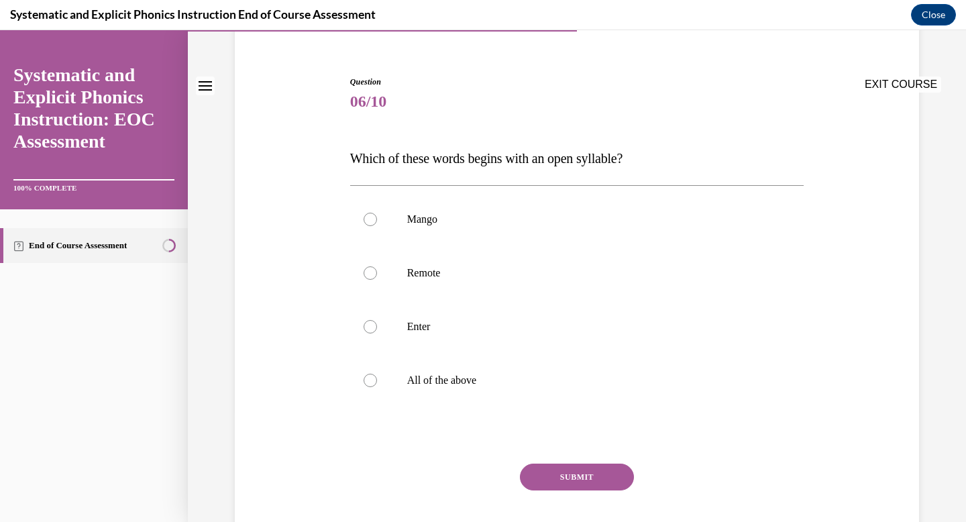
scroll to position [119, 0]
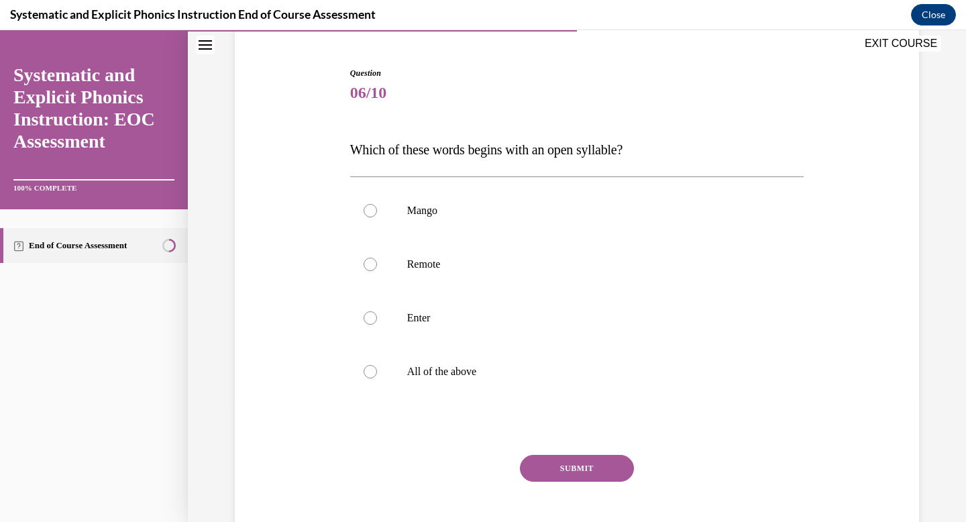
drag, startPoint x: 966, startPoint y: 231, endPoint x: 948, endPoint y: 319, distance: 89.0
click at [949, 318] on div "Home Question 05/10 In which of these words is y NOT acting as a vowel? Baby Co…" at bounding box center [577, 276] width 778 height 492
click at [539, 265] on p "Remote" at bounding box center [589, 264] width 364 height 13
click at [554, 467] on button "SUBMIT" at bounding box center [577, 468] width 114 height 27
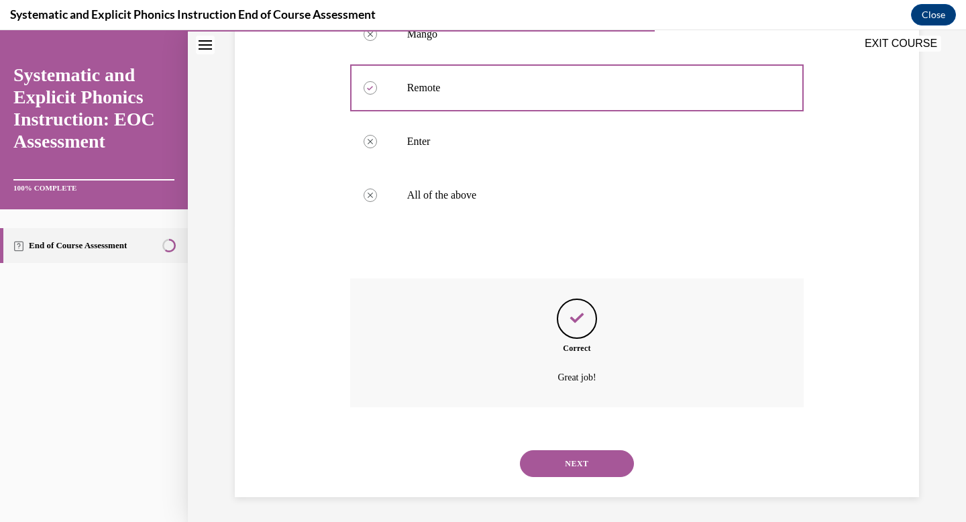
scroll to position [298, 0]
click at [602, 459] on button "NEXT" at bounding box center [577, 461] width 114 height 27
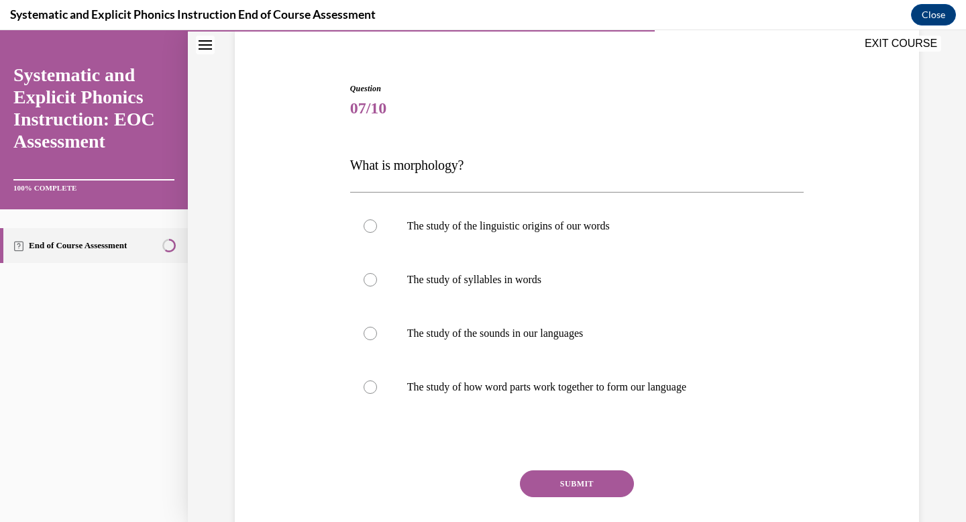
scroll to position [105, 0]
click at [619, 396] on div at bounding box center [577, 387] width 454 height 54
click at [582, 478] on button "SUBMIT" at bounding box center [577, 483] width 114 height 27
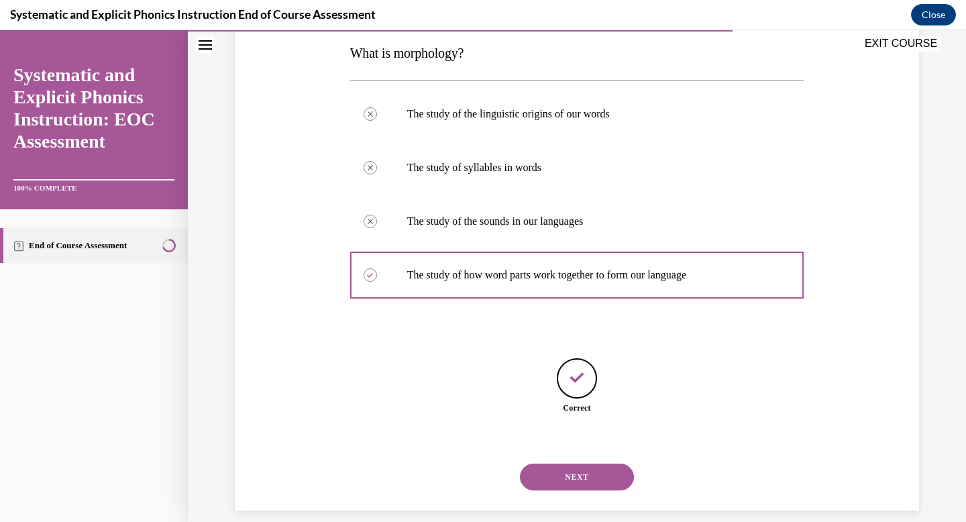
scroll to position [231, 0]
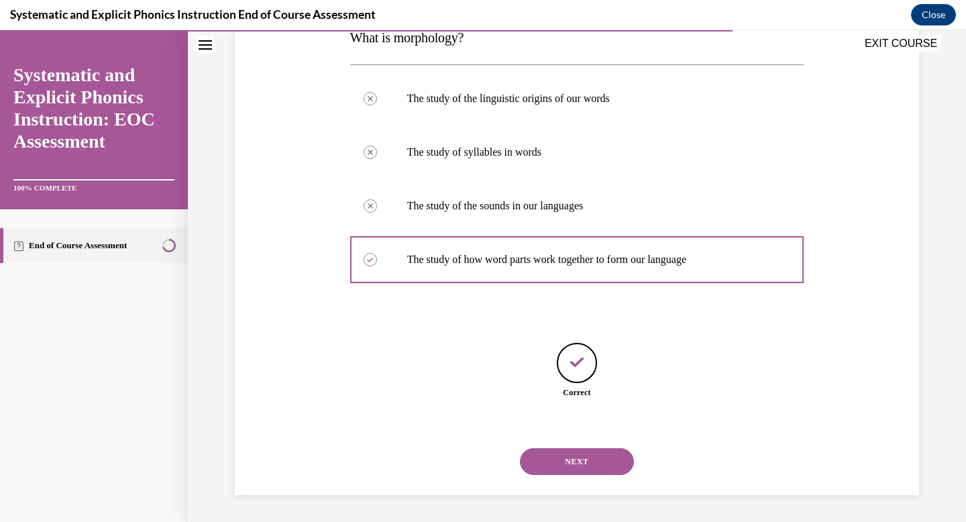
click at [613, 454] on button "NEXT" at bounding box center [577, 461] width 114 height 27
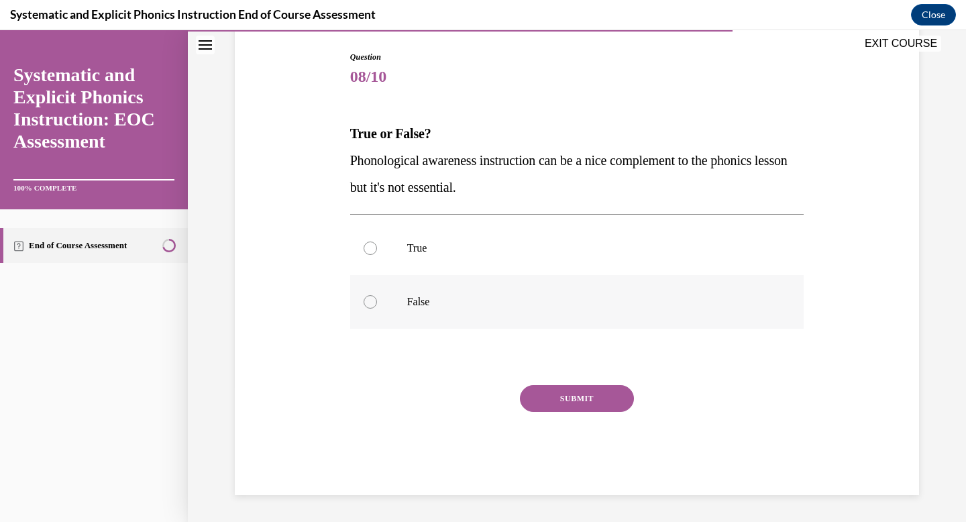
click at [603, 311] on div at bounding box center [577, 302] width 454 height 54
click at [573, 405] on button "SUBMIT" at bounding box center [577, 398] width 114 height 27
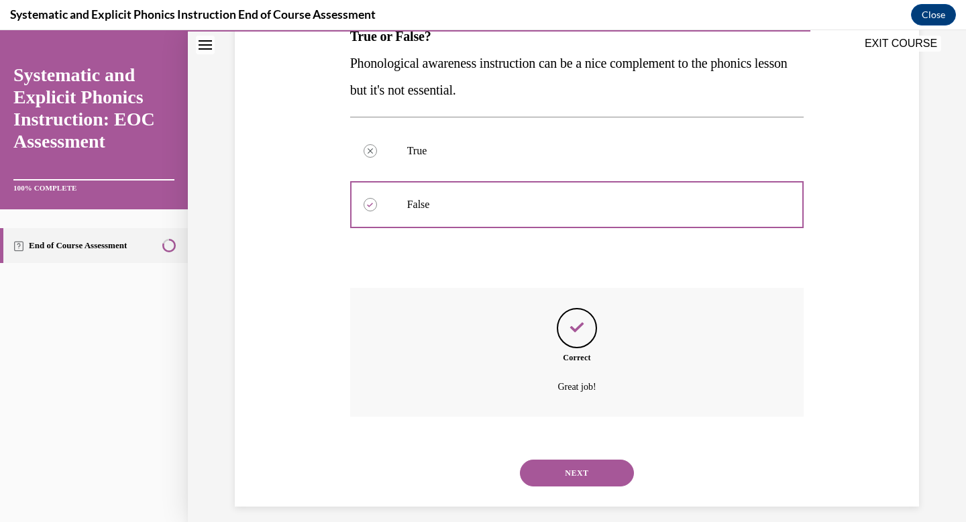
scroll to position [244, 0]
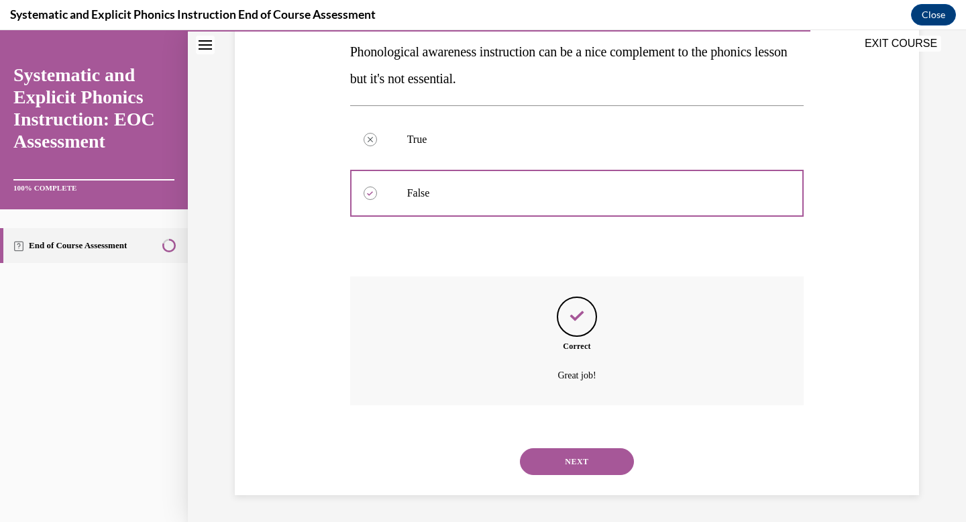
click at [583, 460] on button "NEXT" at bounding box center [577, 461] width 114 height 27
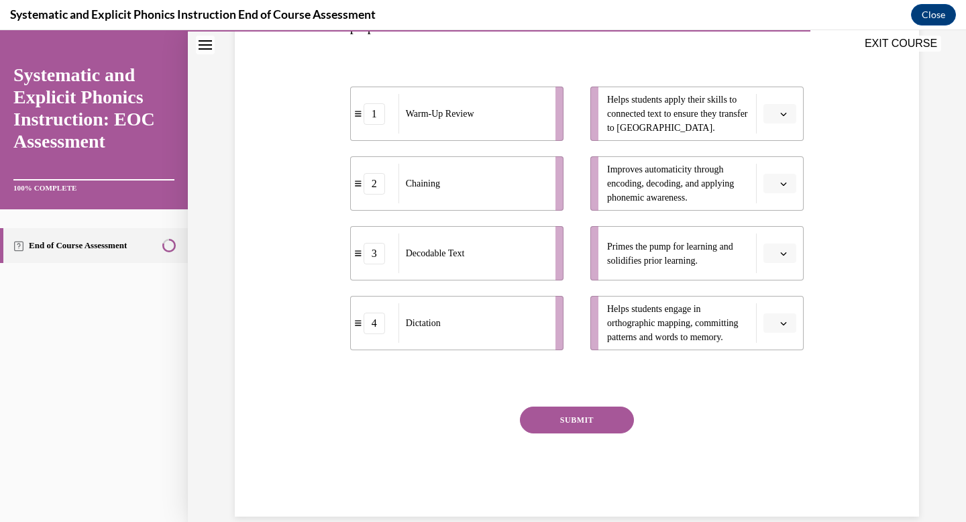
scroll to position [270, 0]
click at [782, 260] on button "button" at bounding box center [780, 253] width 33 height 20
click at [774, 313] on div "1" at bounding box center [774, 309] width 34 height 27
click at [774, 201] on li "Improves automaticity through encoding, decoding, and applying phonemic awarene…" at bounding box center [696, 183] width 213 height 54
click at [774, 189] on button "button" at bounding box center [780, 183] width 33 height 20
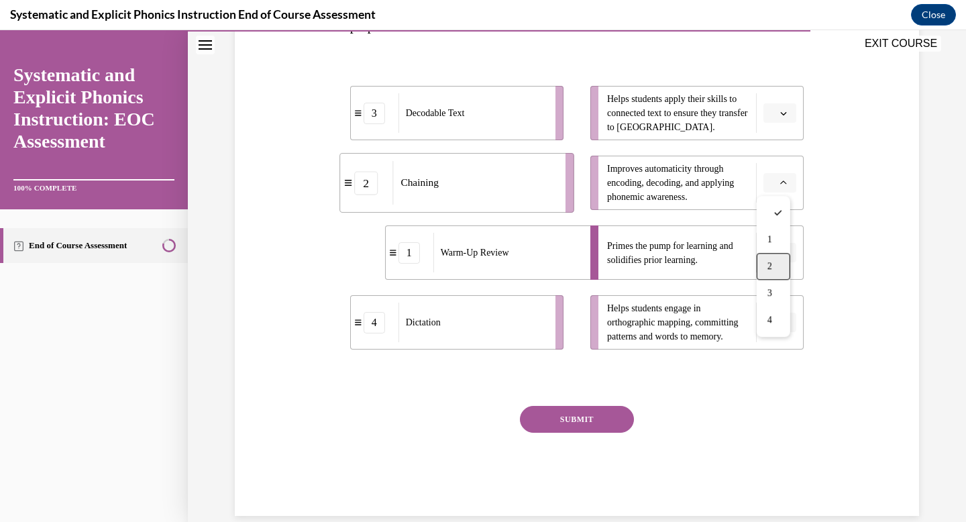
click at [774, 257] on div "2" at bounding box center [774, 266] width 34 height 27
click at [779, 116] on span "button" at bounding box center [783, 113] width 9 height 9
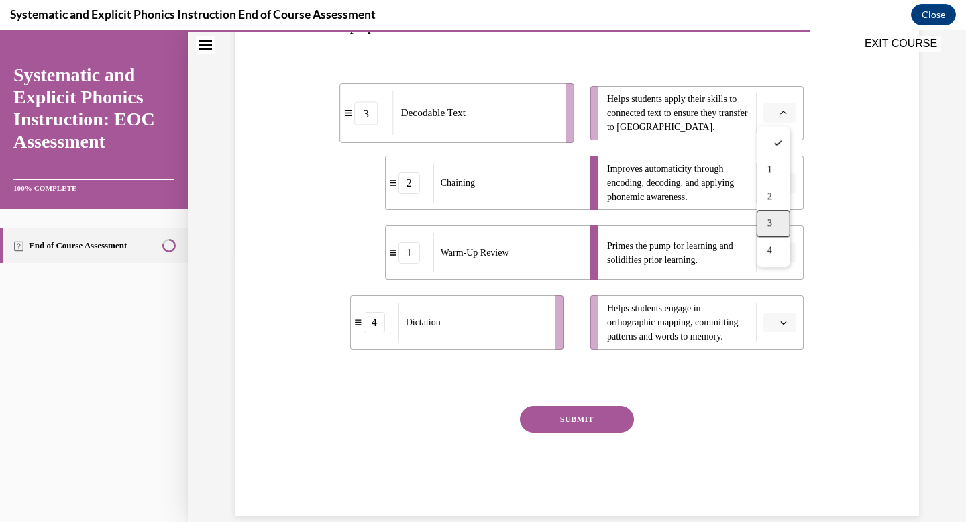
click at [768, 219] on span "3" at bounding box center [770, 223] width 5 height 11
click at [772, 317] on span "Please select an option" at bounding box center [774, 322] width 5 height 13
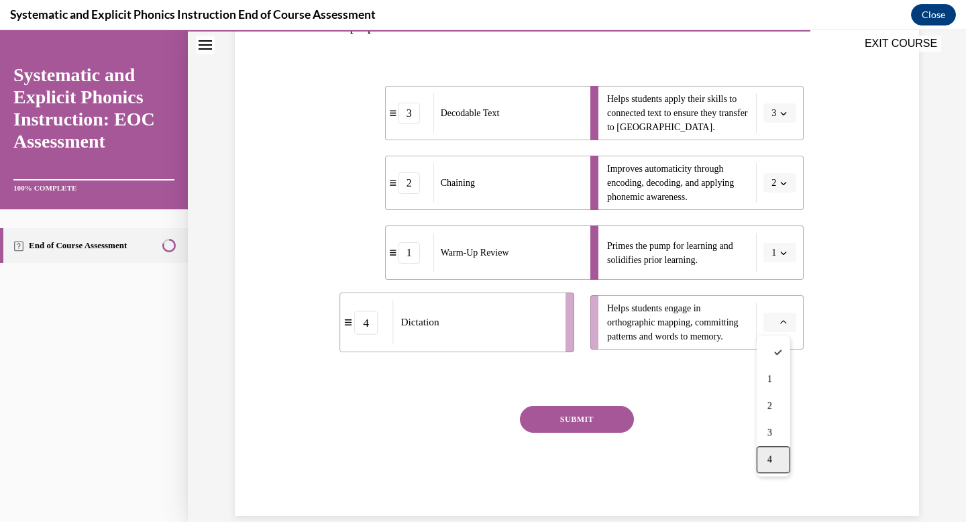
click at [770, 462] on span "4" at bounding box center [770, 459] width 5 height 11
click at [584, 407] on button "SUBMIT" at bounding box center [577, 419] width 114 height 27
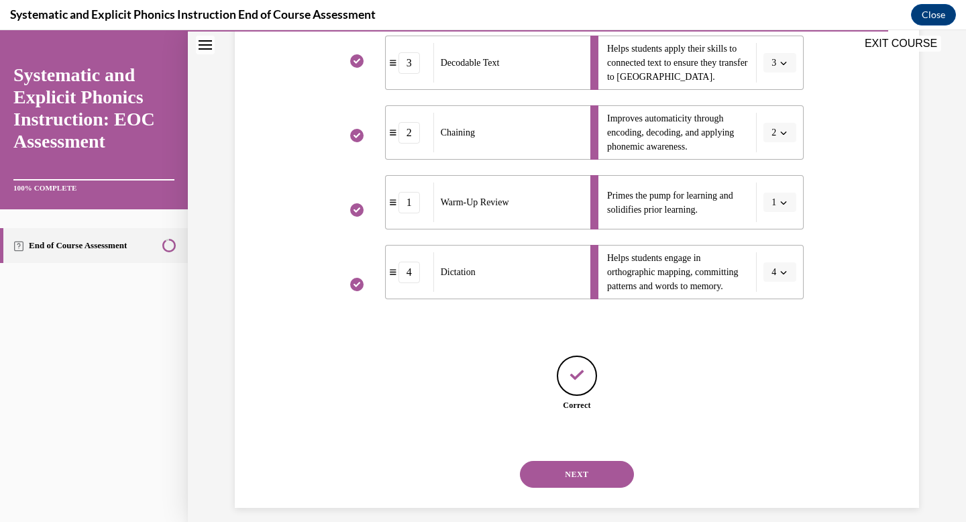
scroll to position [333, 0]
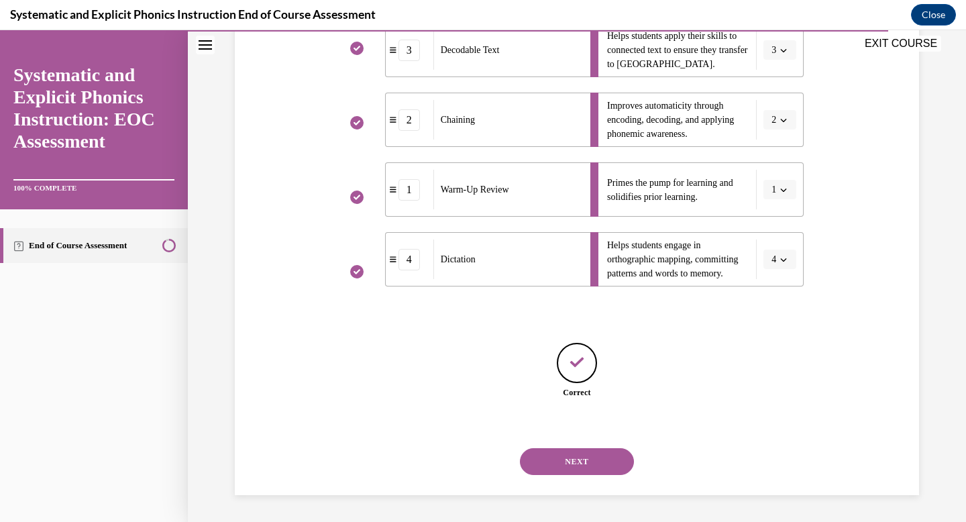
click at [587, 460] on button "NEXT" at bounding box center [577, 461] width 114 height 27
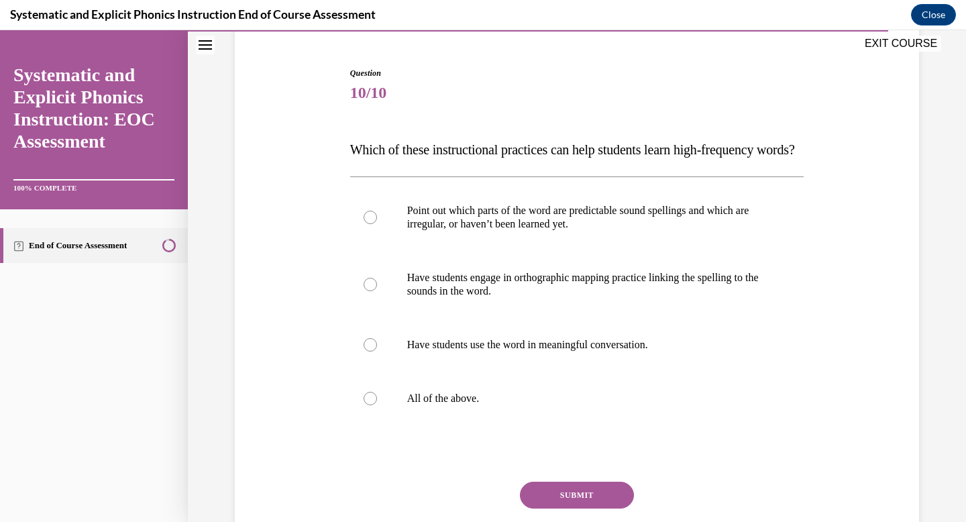
scroll to position [134, 0]
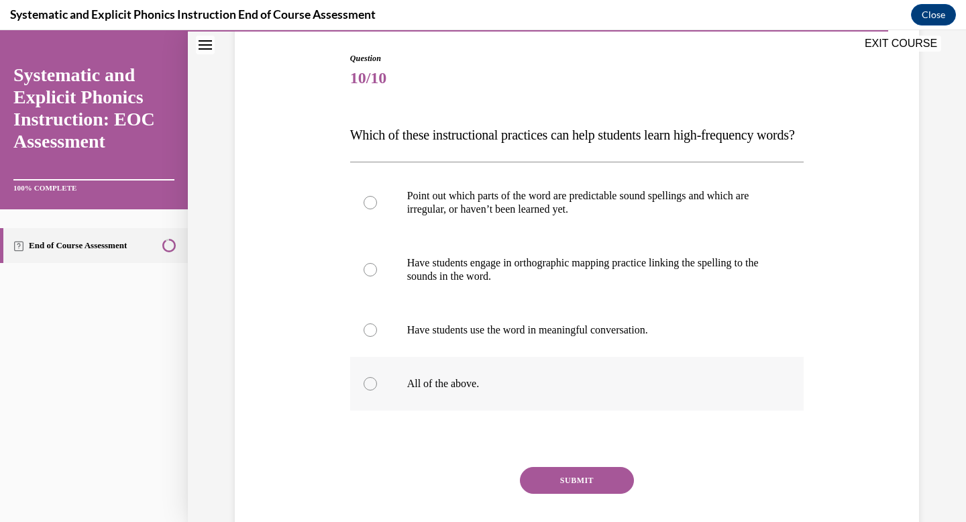
click at [571, 391] on div at bounding box center [577, 384] width 454 height 54
click at [568, 494] on button "SUBMIT" at bounding box center [577, 480] width 114 height 27
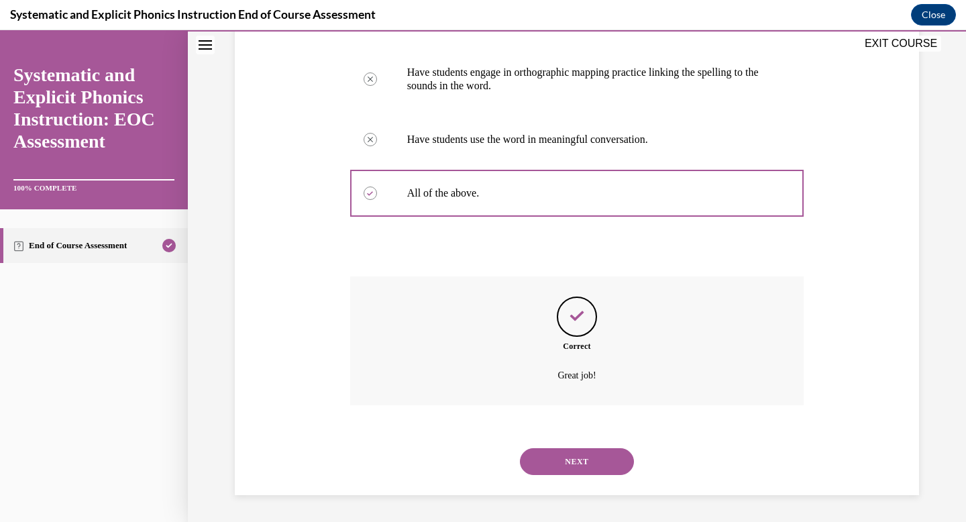
scroll to position [352, 0]
click at [582, 463] on button "NEXT" at bounding box center [577, 461] width 114 height 27
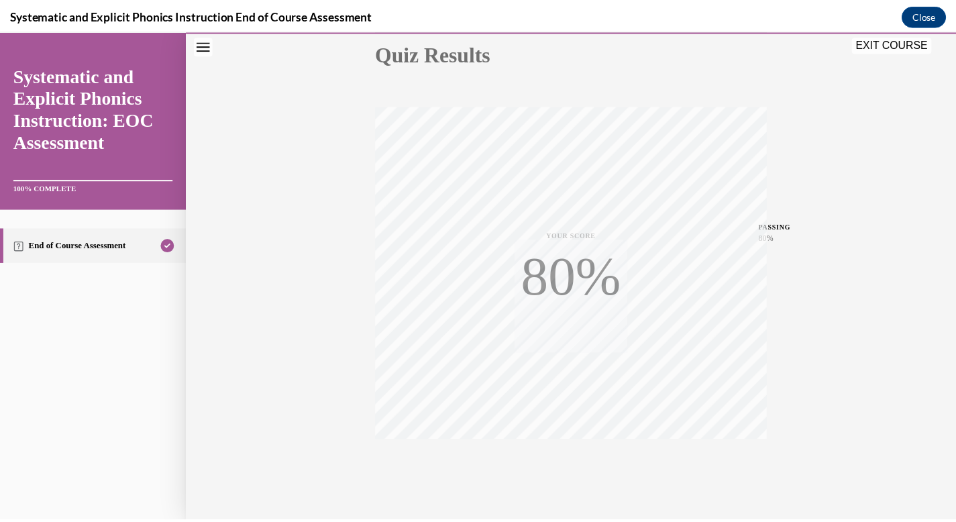
scroll to position [196, 0]
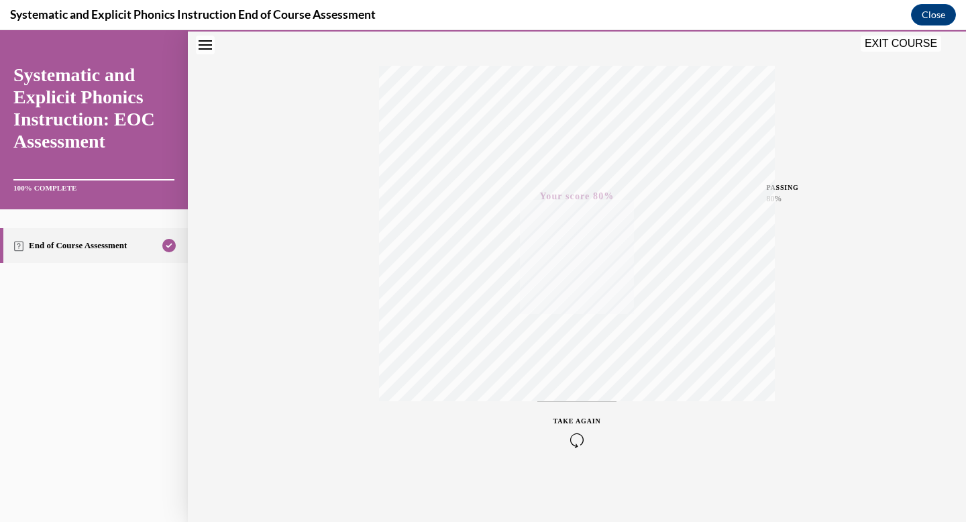
click at [899, 48] on button "EXIT COURSE" at bounding box center [901, 44] width 81 height 16
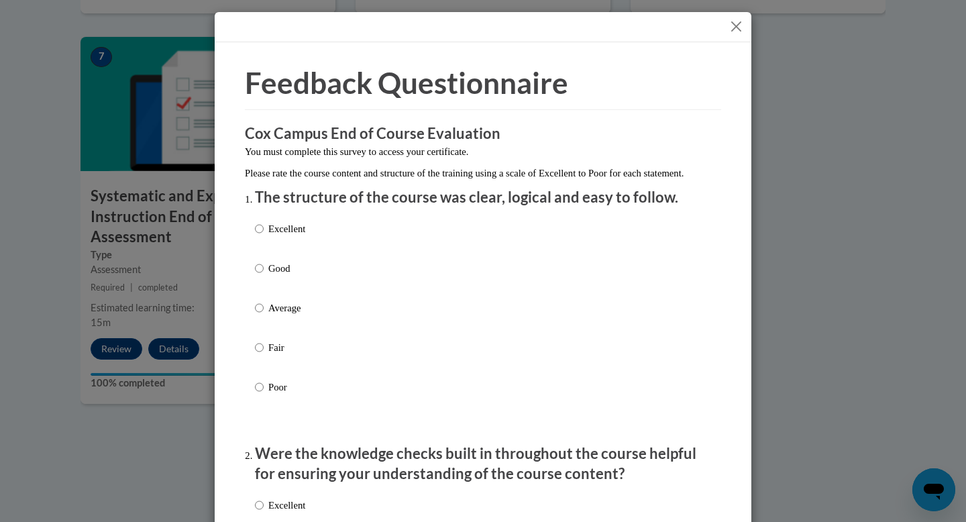
click at [737, 25] on button "Close" at bounding box center [736, 26] width 17 height 17
